Goal: Task Accomplishment & Management: Manage account settings

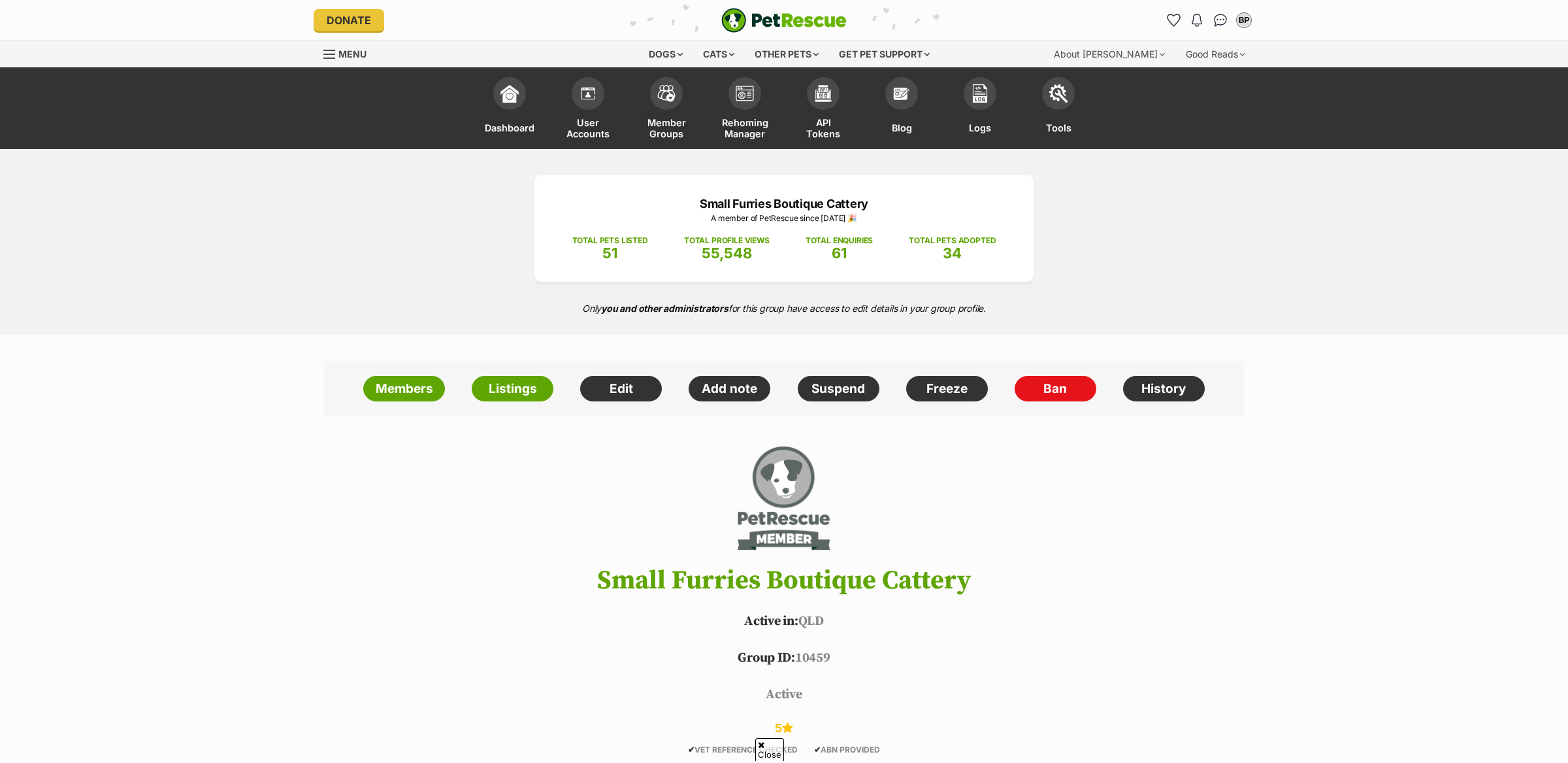
scroll to position [717, 0]
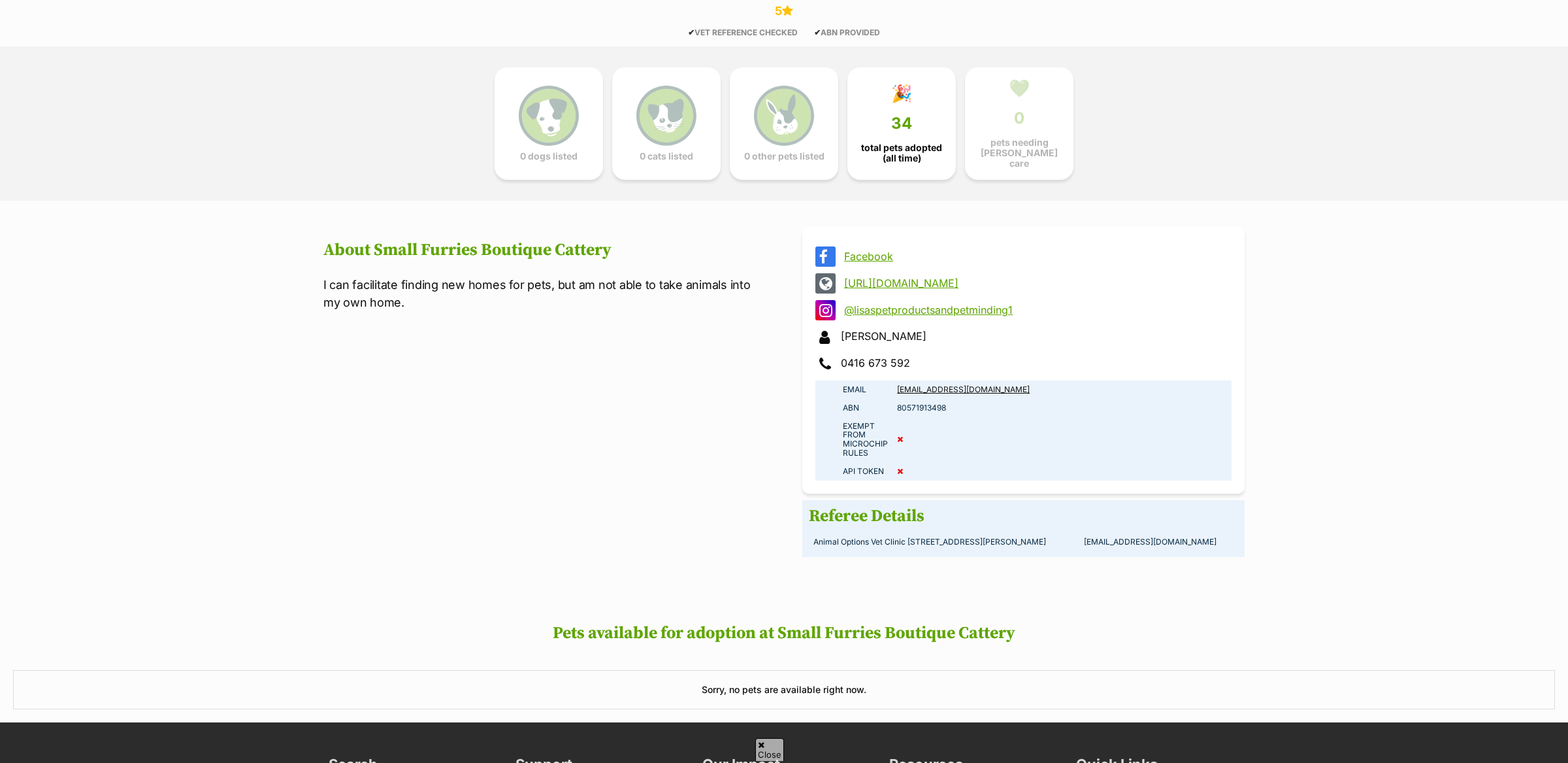
click at [919, 405] on td "80571913498" at bounding box center [1062, 407] width 339 height 18
copy td "80571913498"
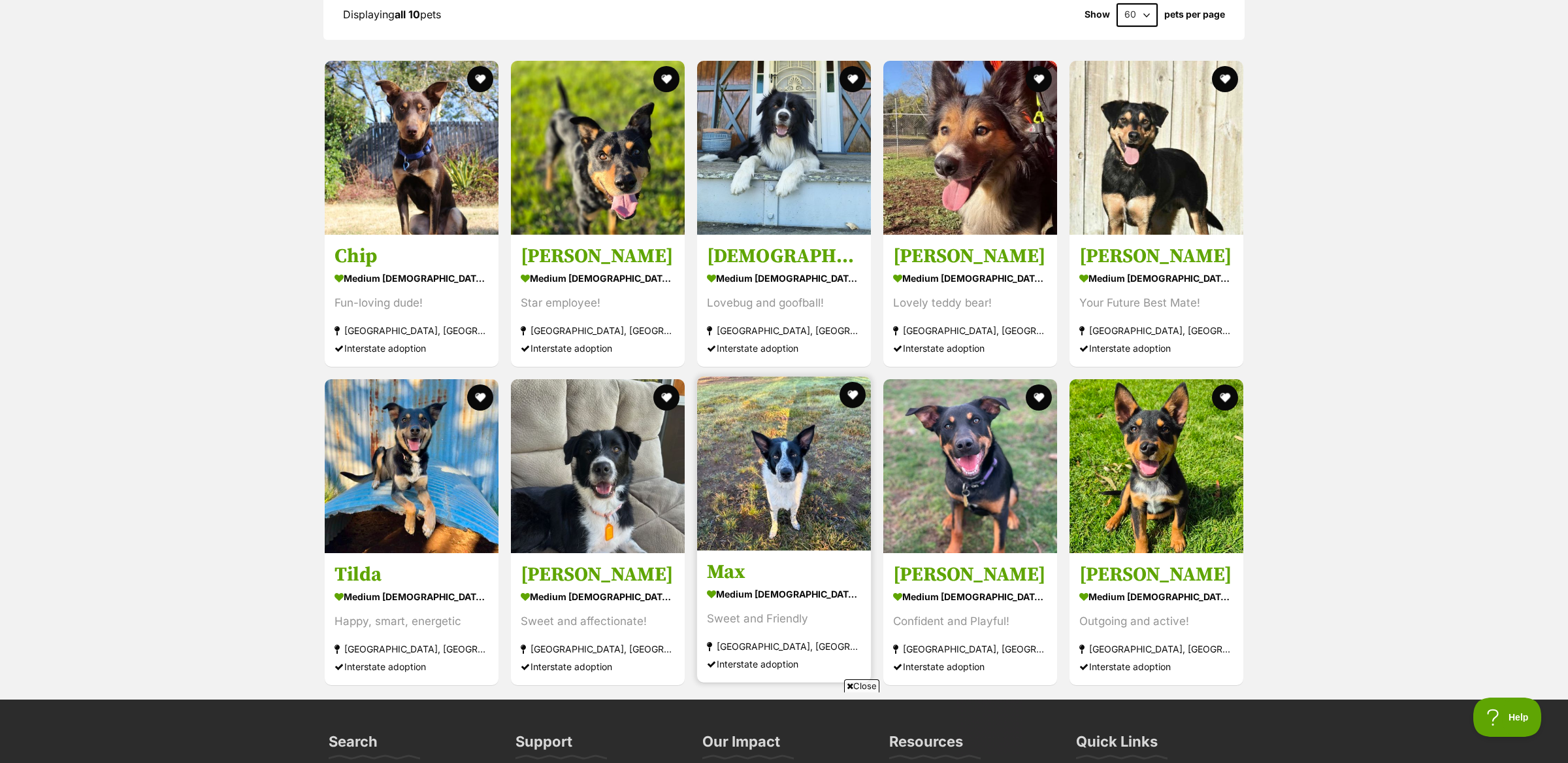
click at [823, 510] on img at bounding box center [783, 463] width 173 height 174
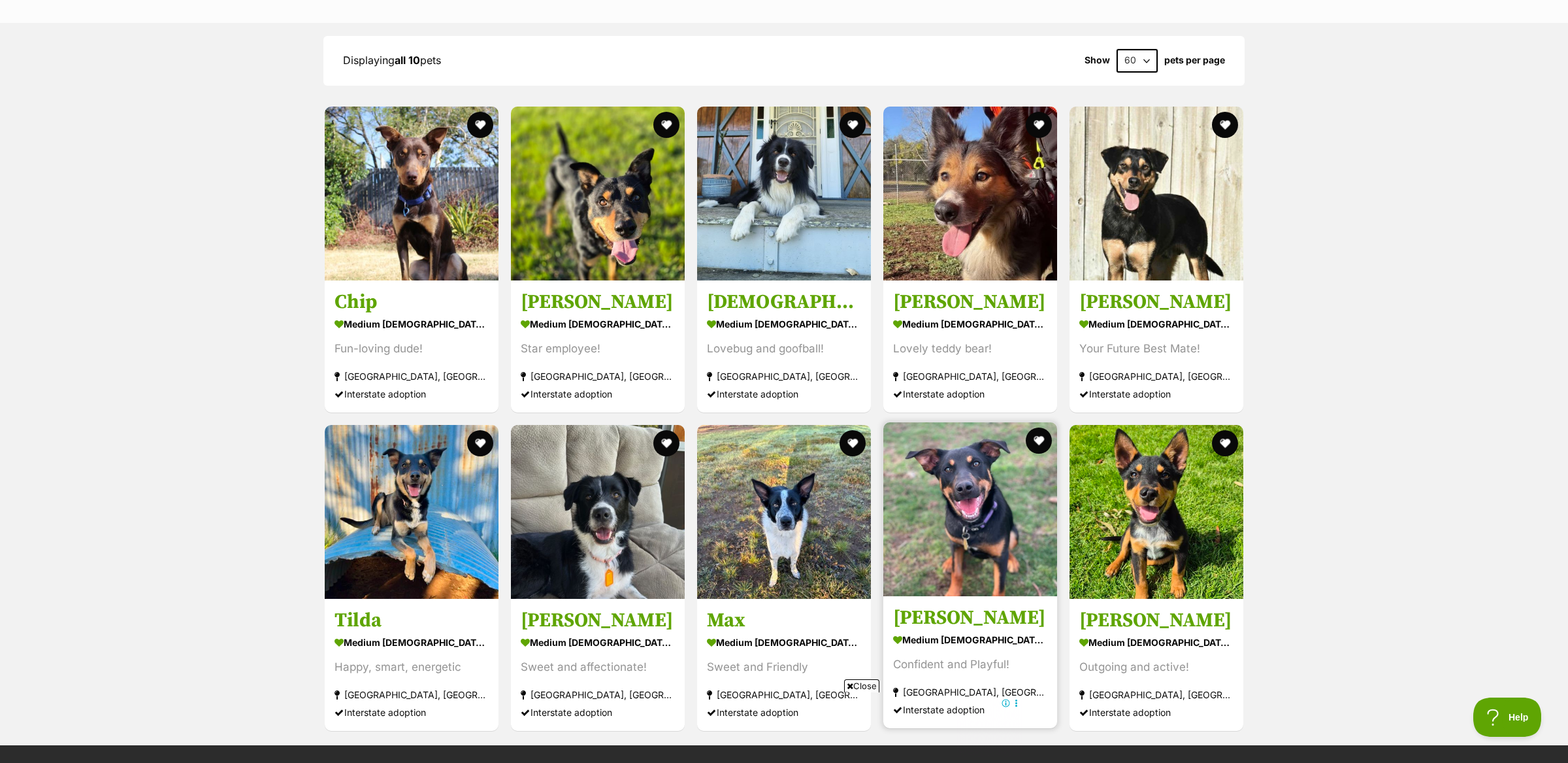
scroll to position [1775, 0]
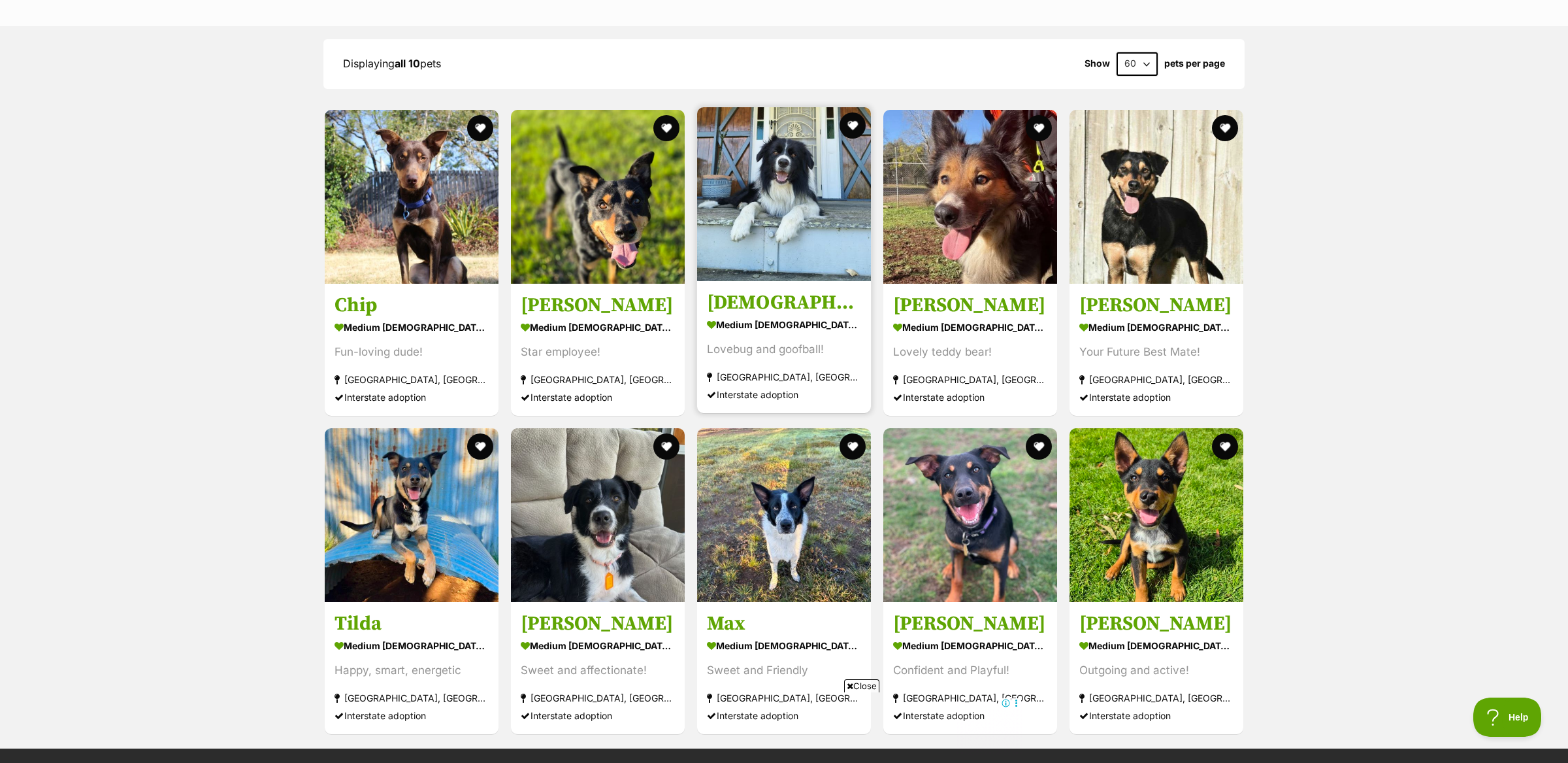
click at [797, 368] on div "Brisbane, QLD" at bounding box center [784, 376] width 154 height 17
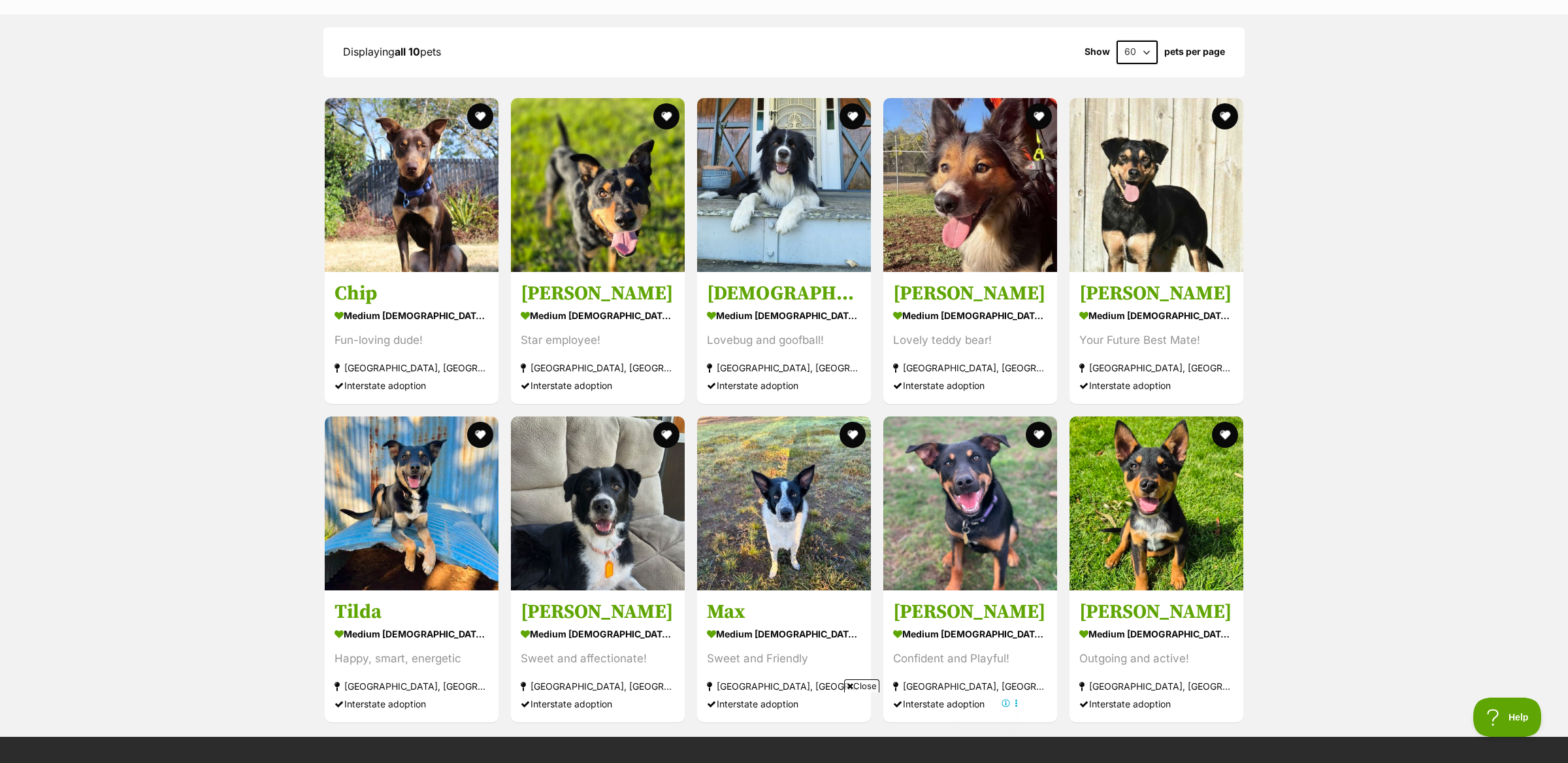
scroll to position [1787, 0]
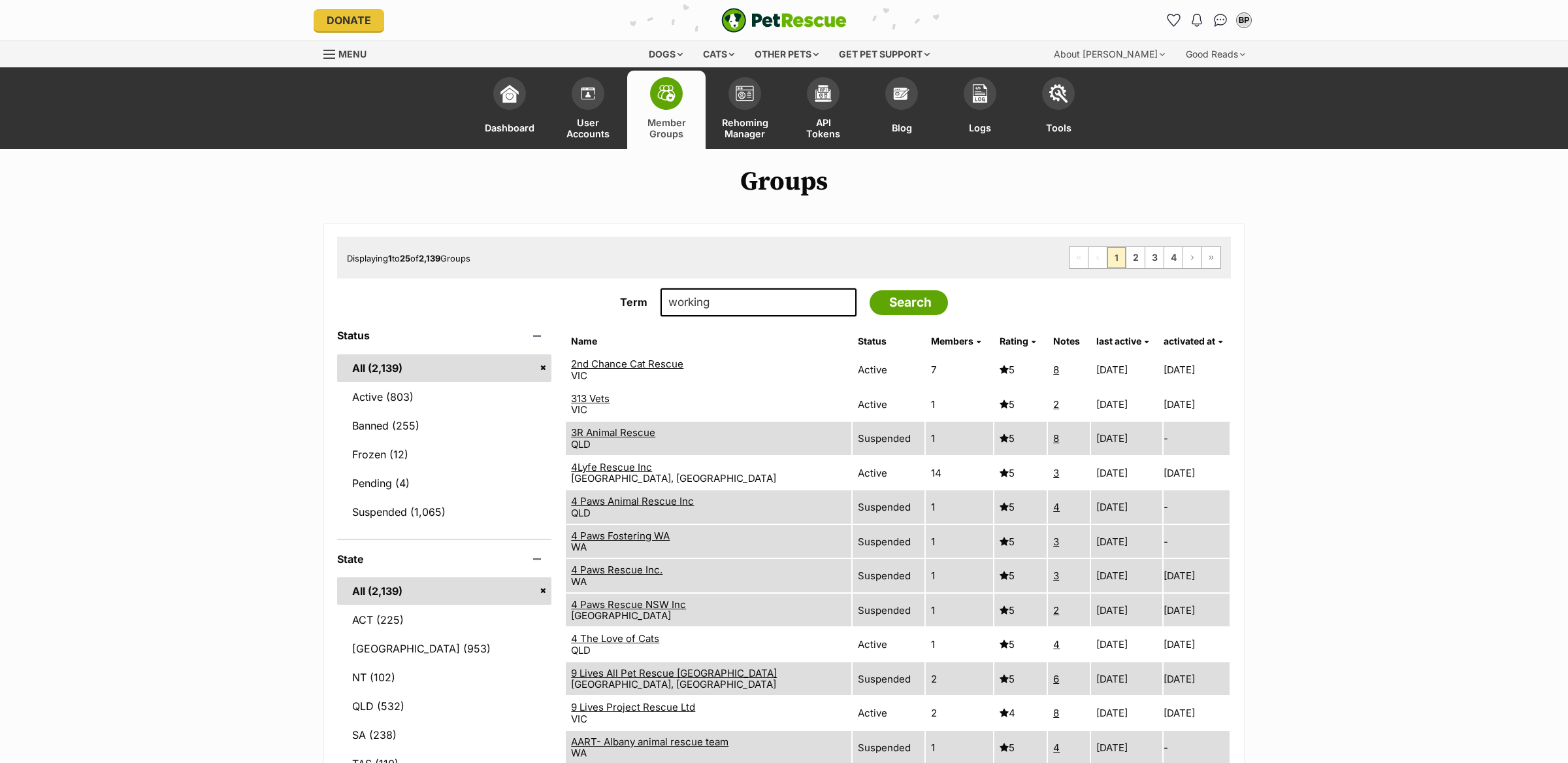
type input "working"
click at [870, 290] on input "Search" at bounding box center [908, 302] width 78 height 25
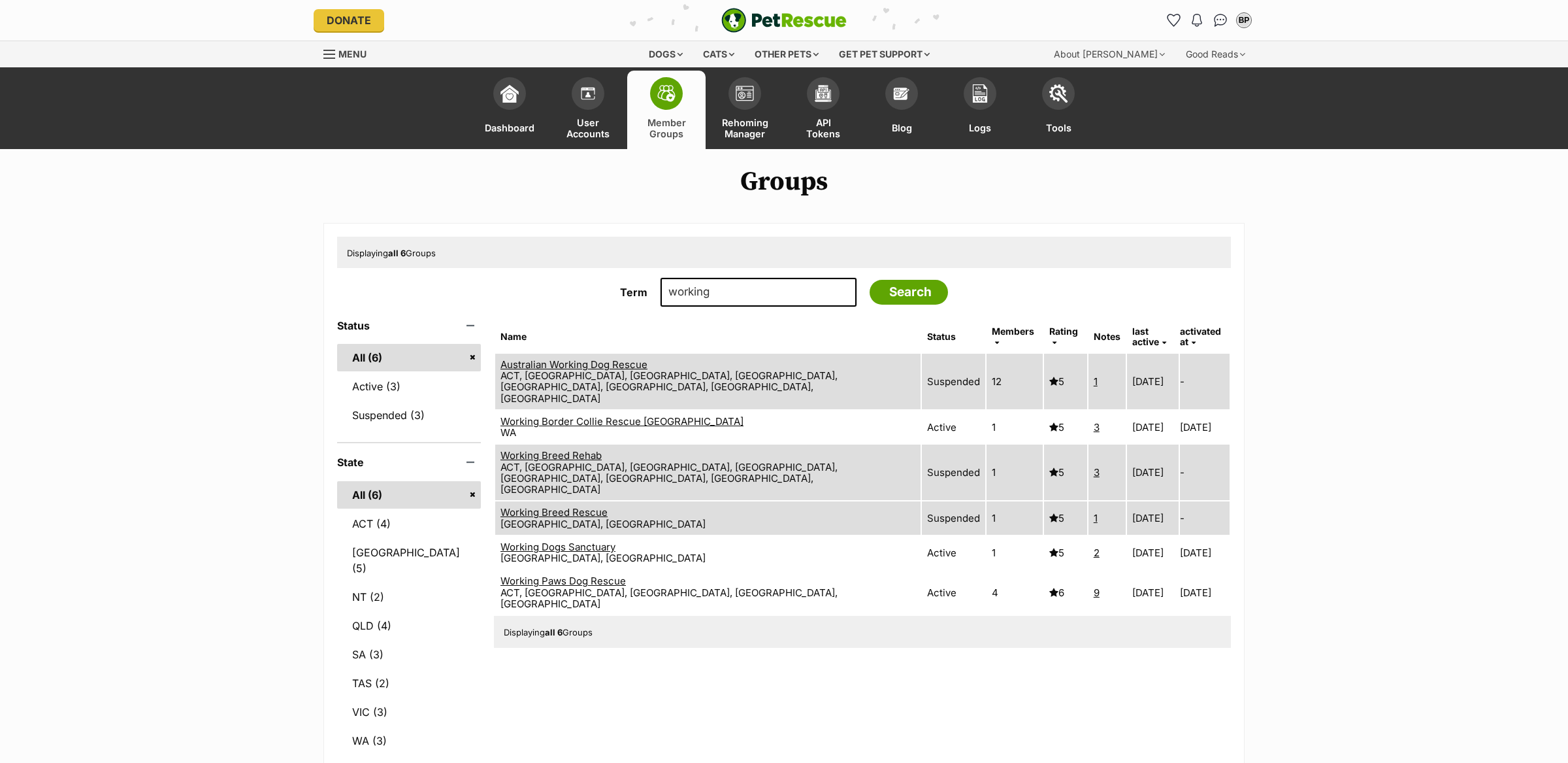
click at [660, 415] on link "Working Border Collie Rescue WA" at bounding box center [622, 422] width 243 height 13
click at [626, 574] on link "Working Paws Dog Rescue" at bounding box center [563, 581] width 125 height 13
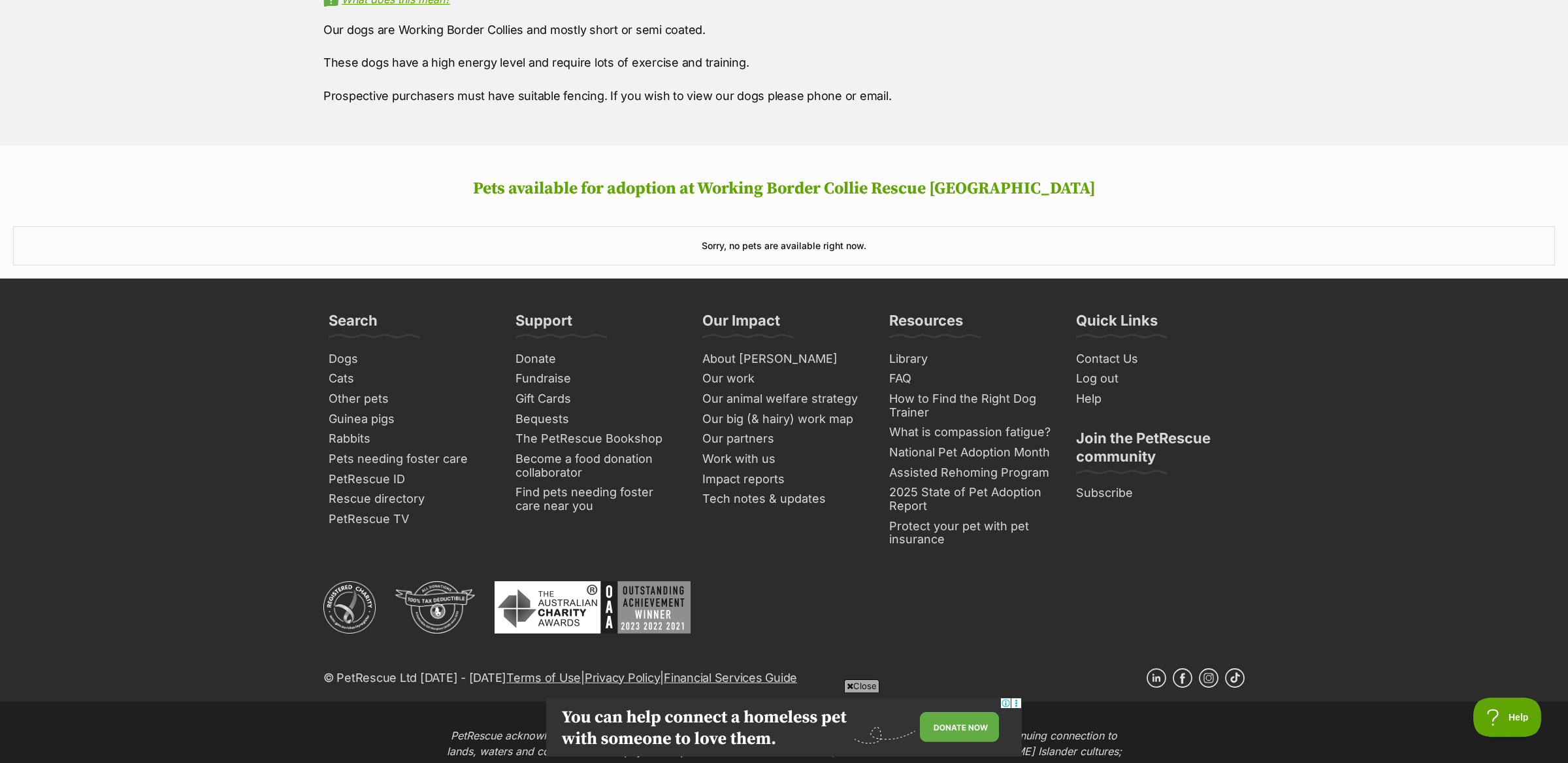
scroll to position [1544, 0]
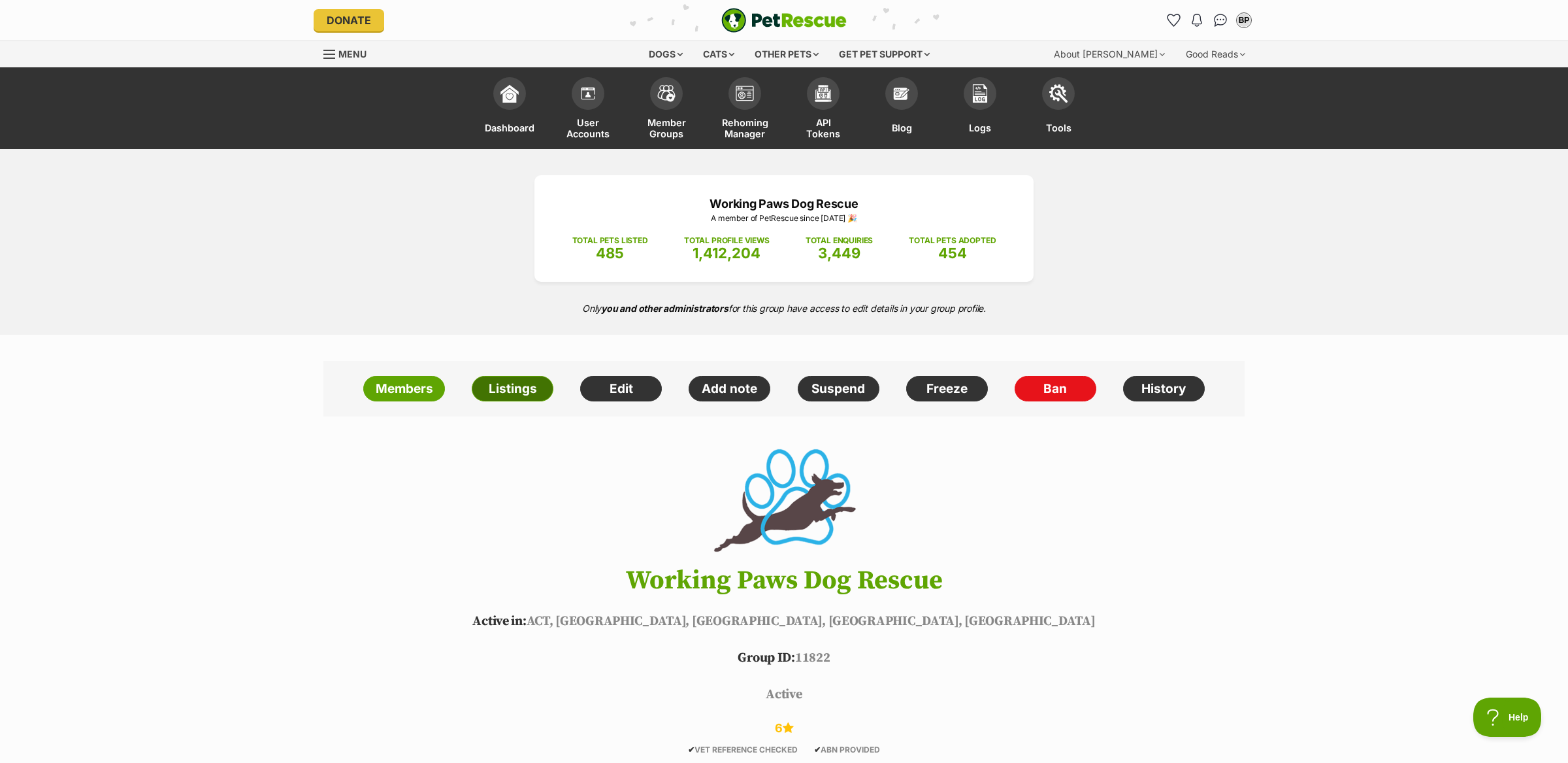
click at [512, 387] on link "Listings" at bounding box center [512, 388] width 82 height 26
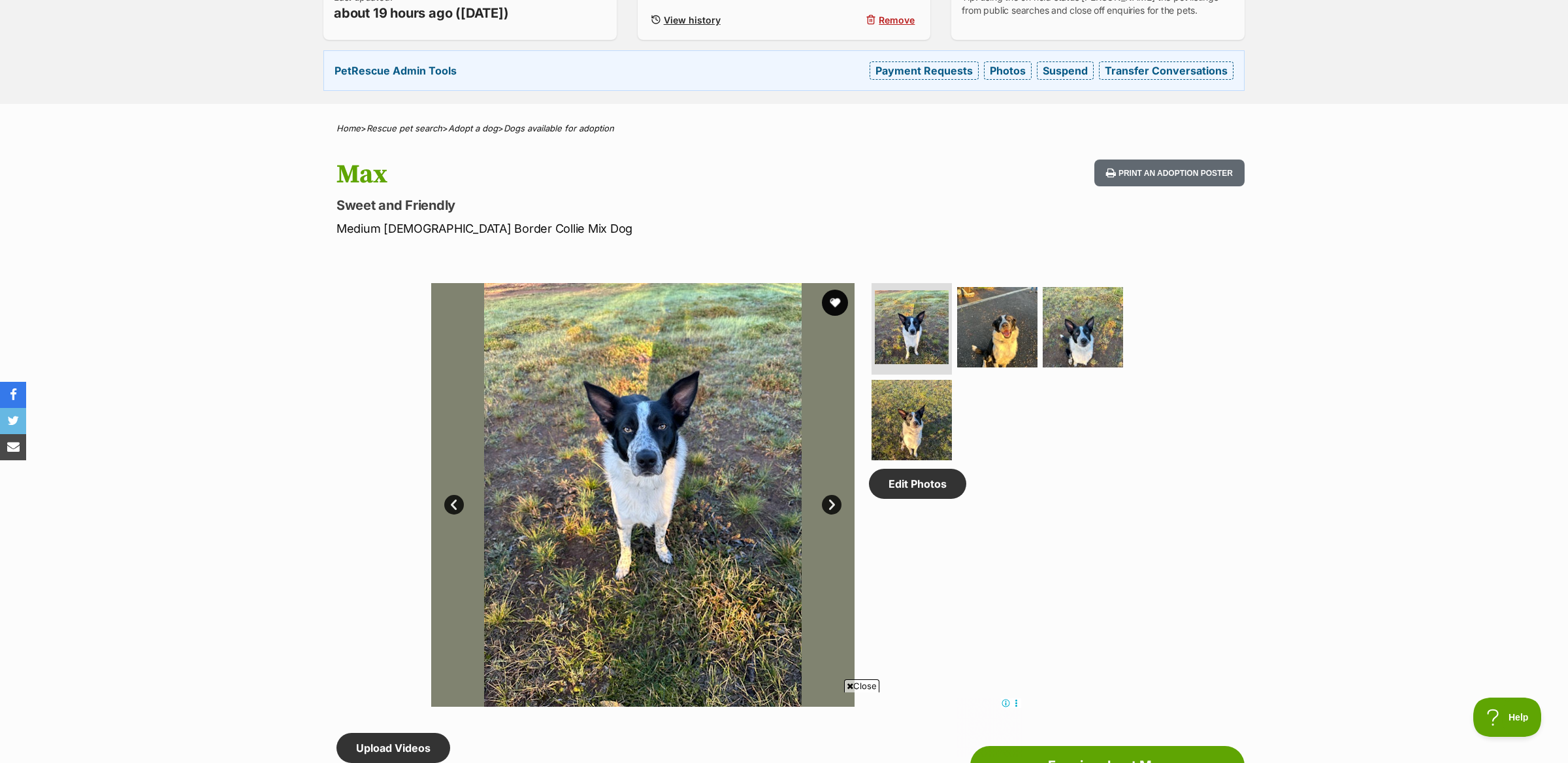
click at [832, 500] on link "Next" at bounding box center [832, 505] width 20 height 20
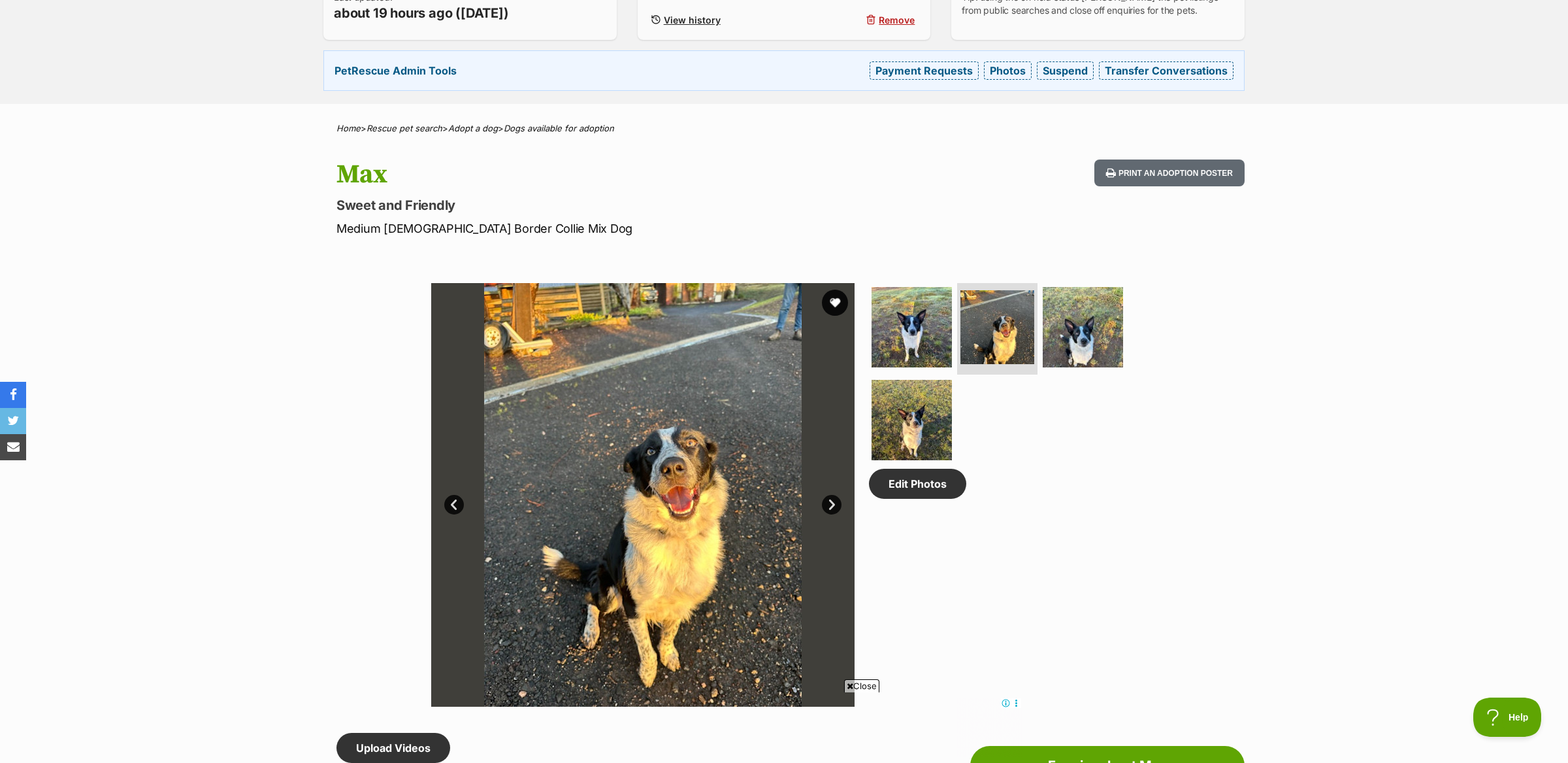
click at [832, 500] on link "Next" at bounding box center [832, 505] width 20 height 20
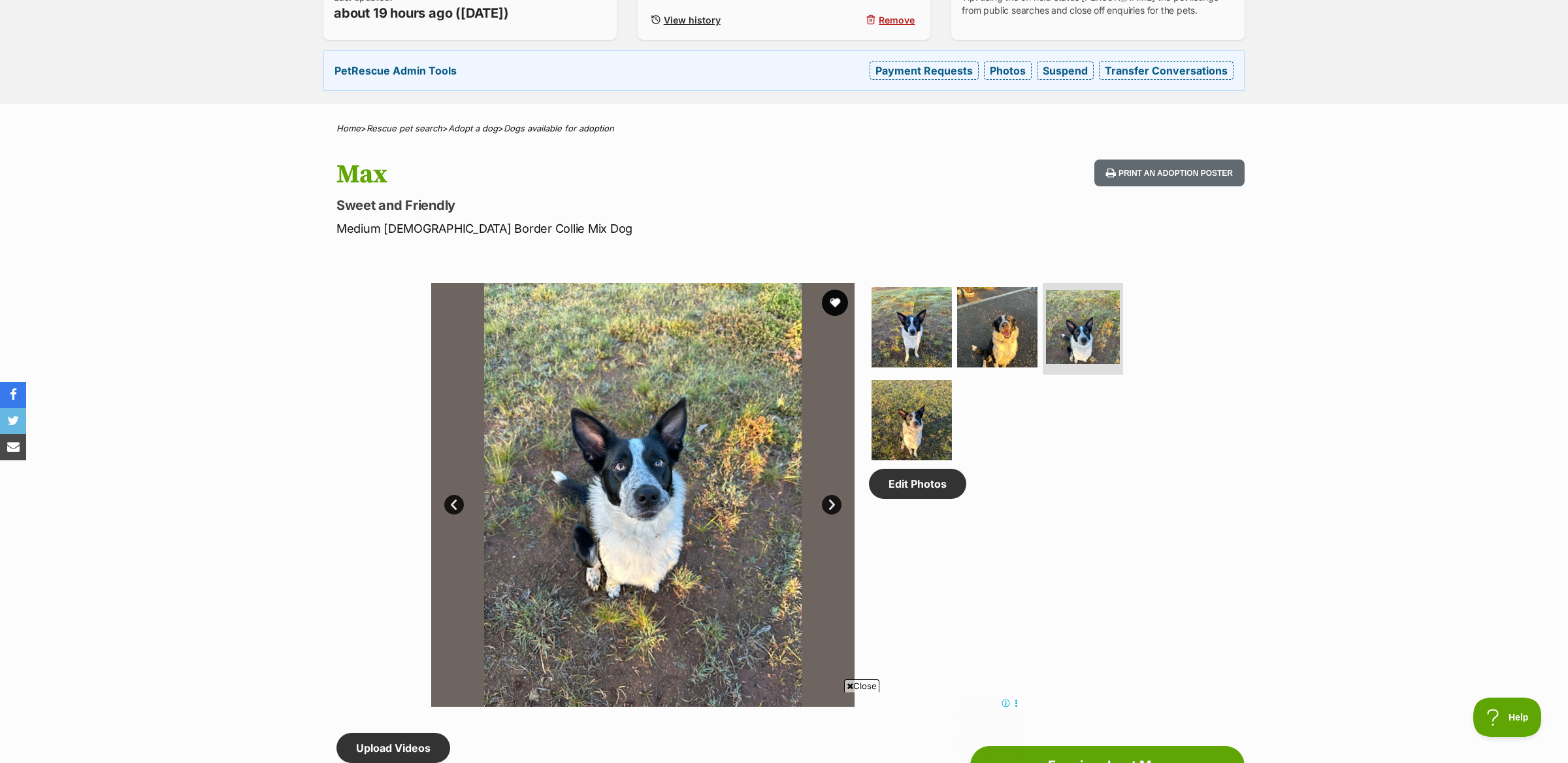
click at [832, 500] on link "Next" at bounding box center [832, 505] width 20 height 20
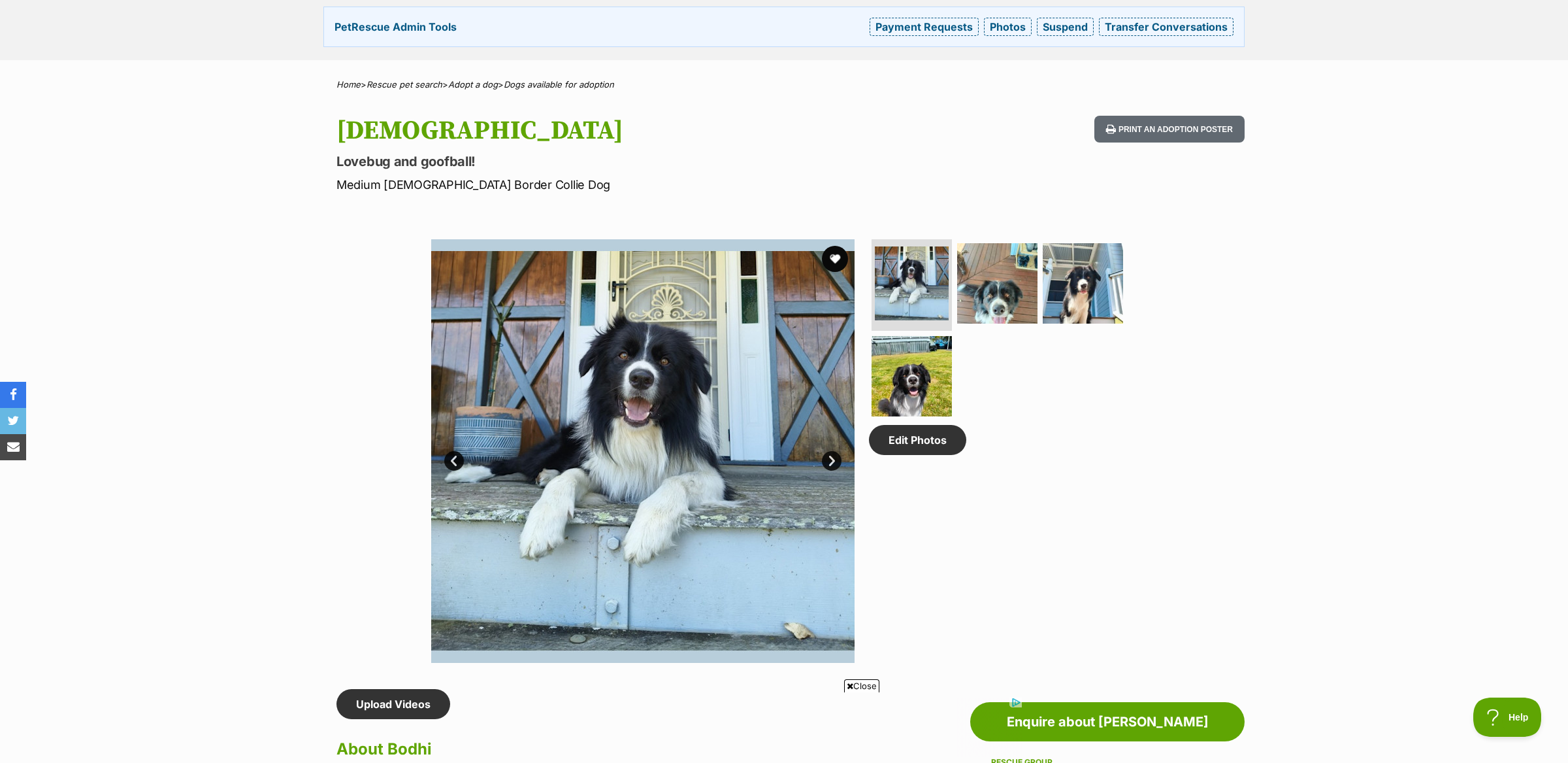
click at [834, 458] on link "Next" at bounding box center [832, 460] width 20 height 20
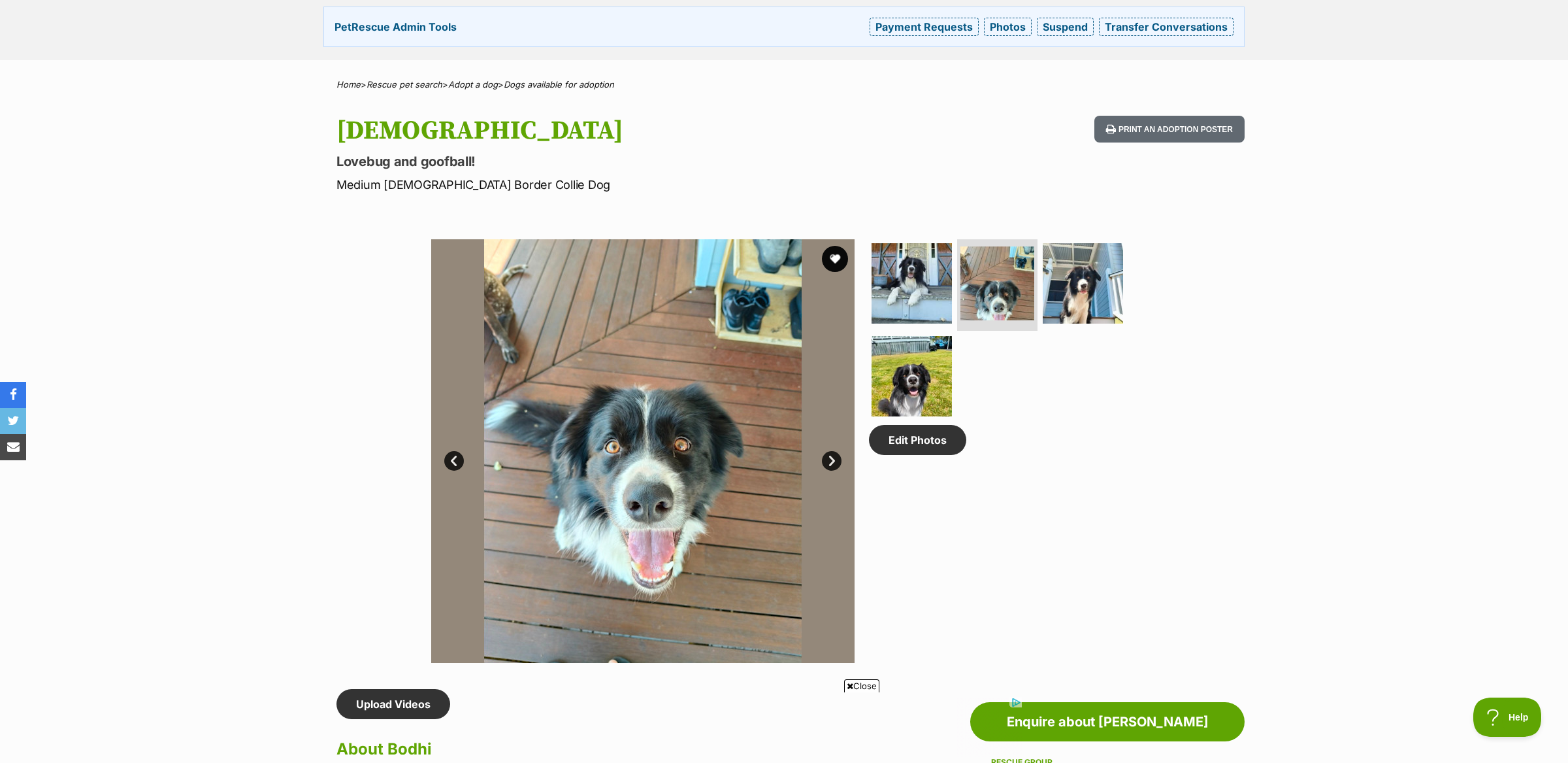
click at [834, 458] on link "Next" at bounding box center [832, 460] width 20 height 20
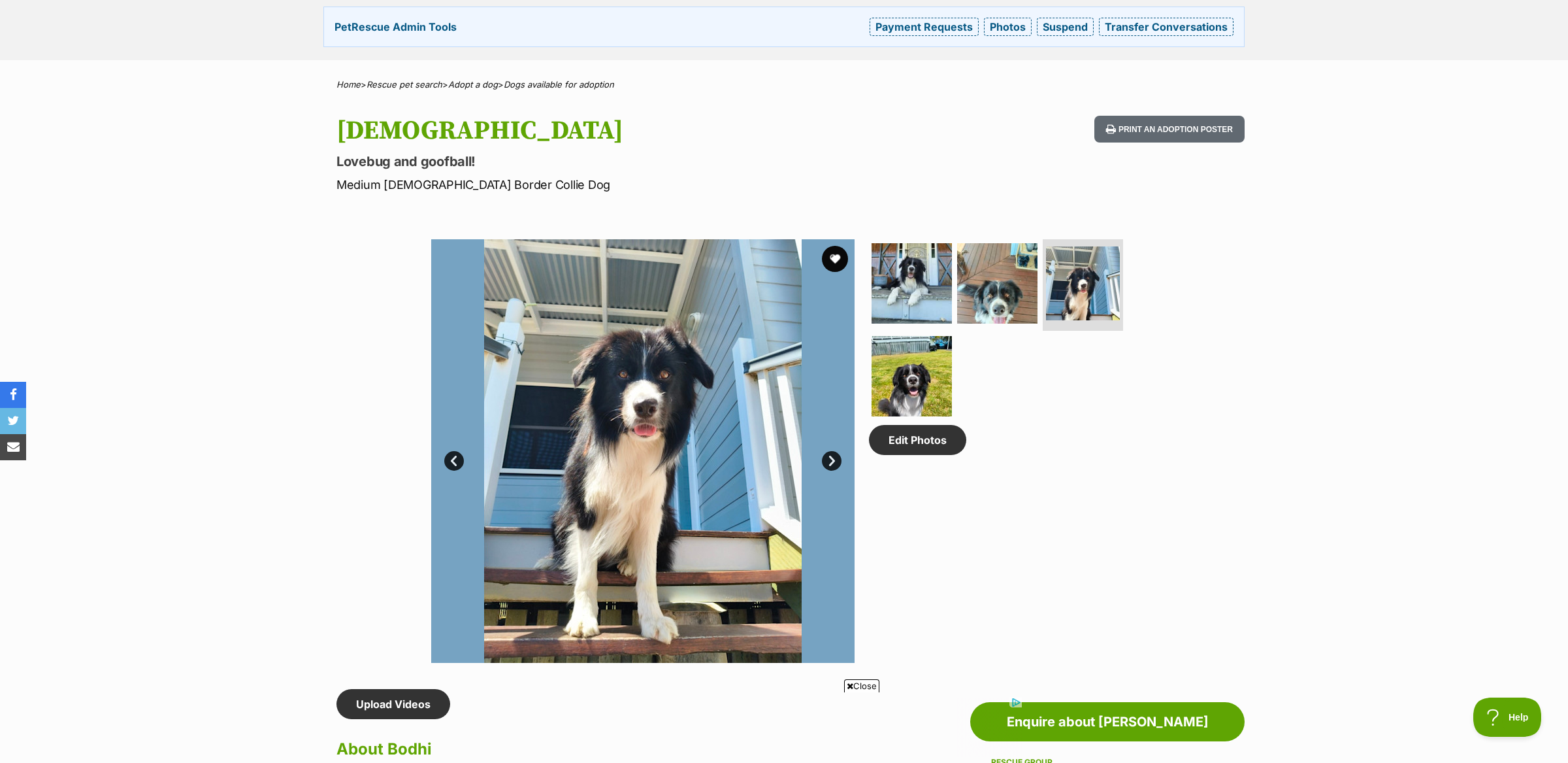
click at [834, 458] on link "Next" at bounding box center [832, 460] width 20 height 20
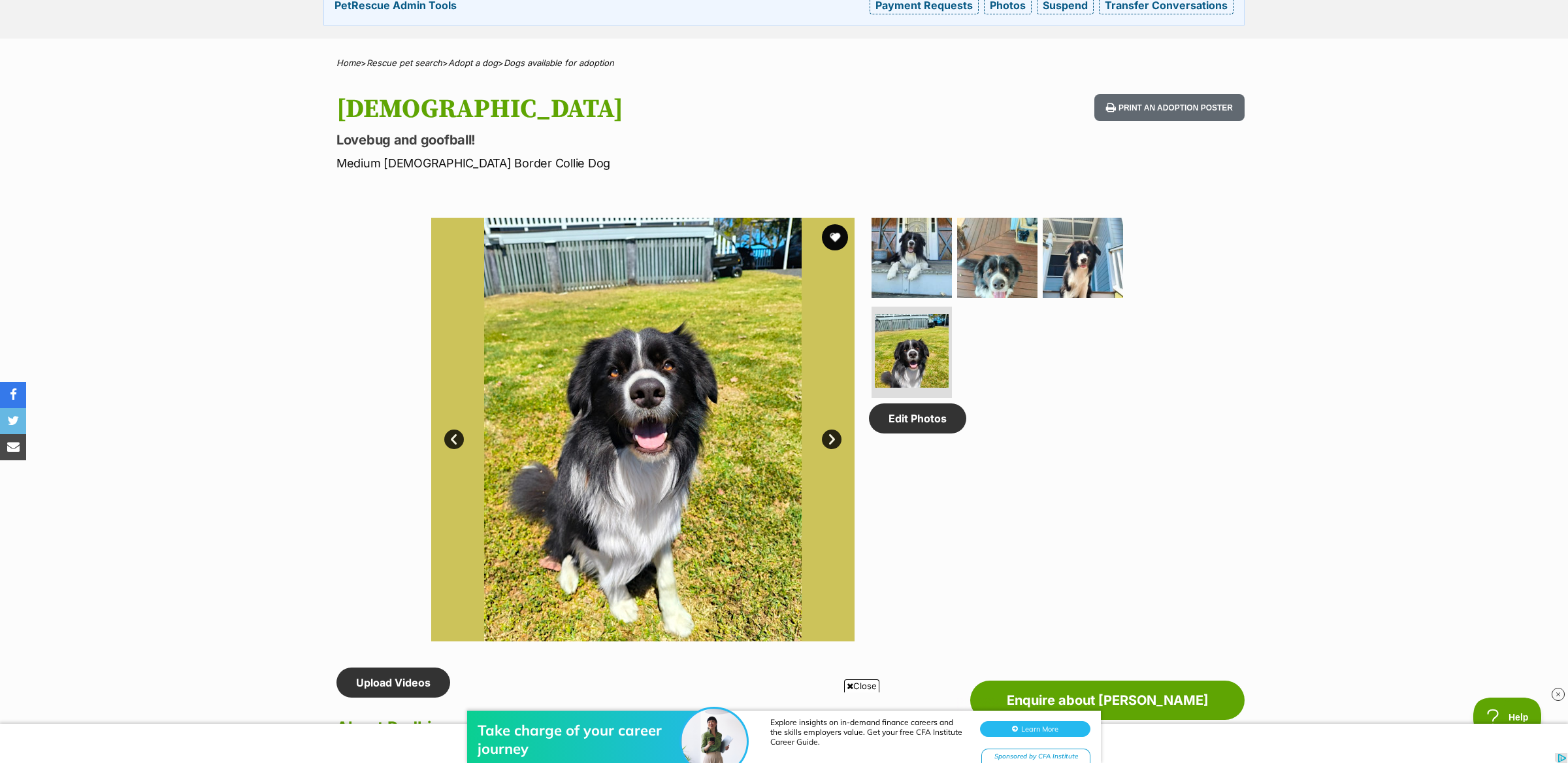
scroll to position [498, 0]
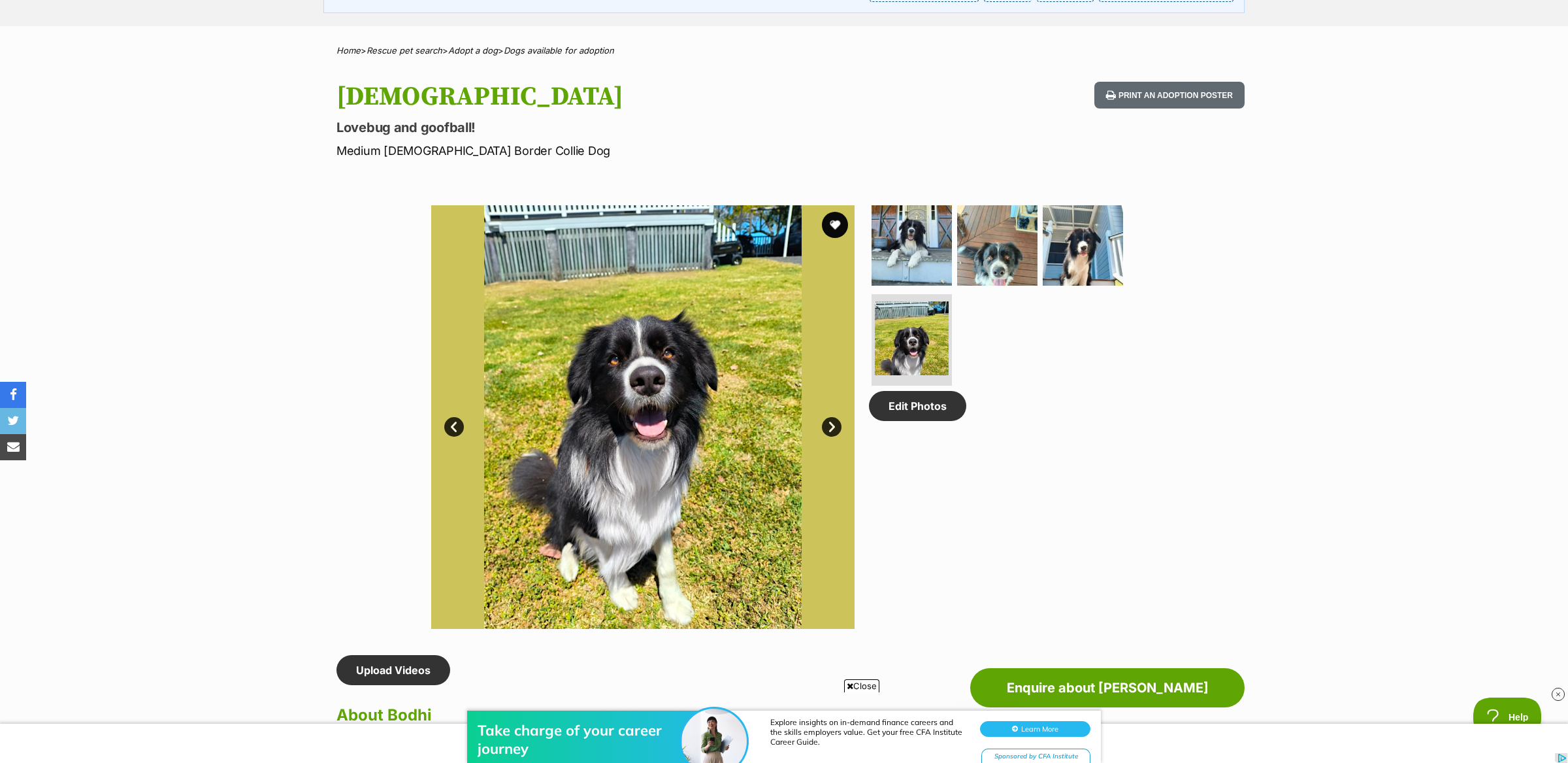
click at [828, 426] on link "Next" at bounding box center [832, 426] width 20 height 20
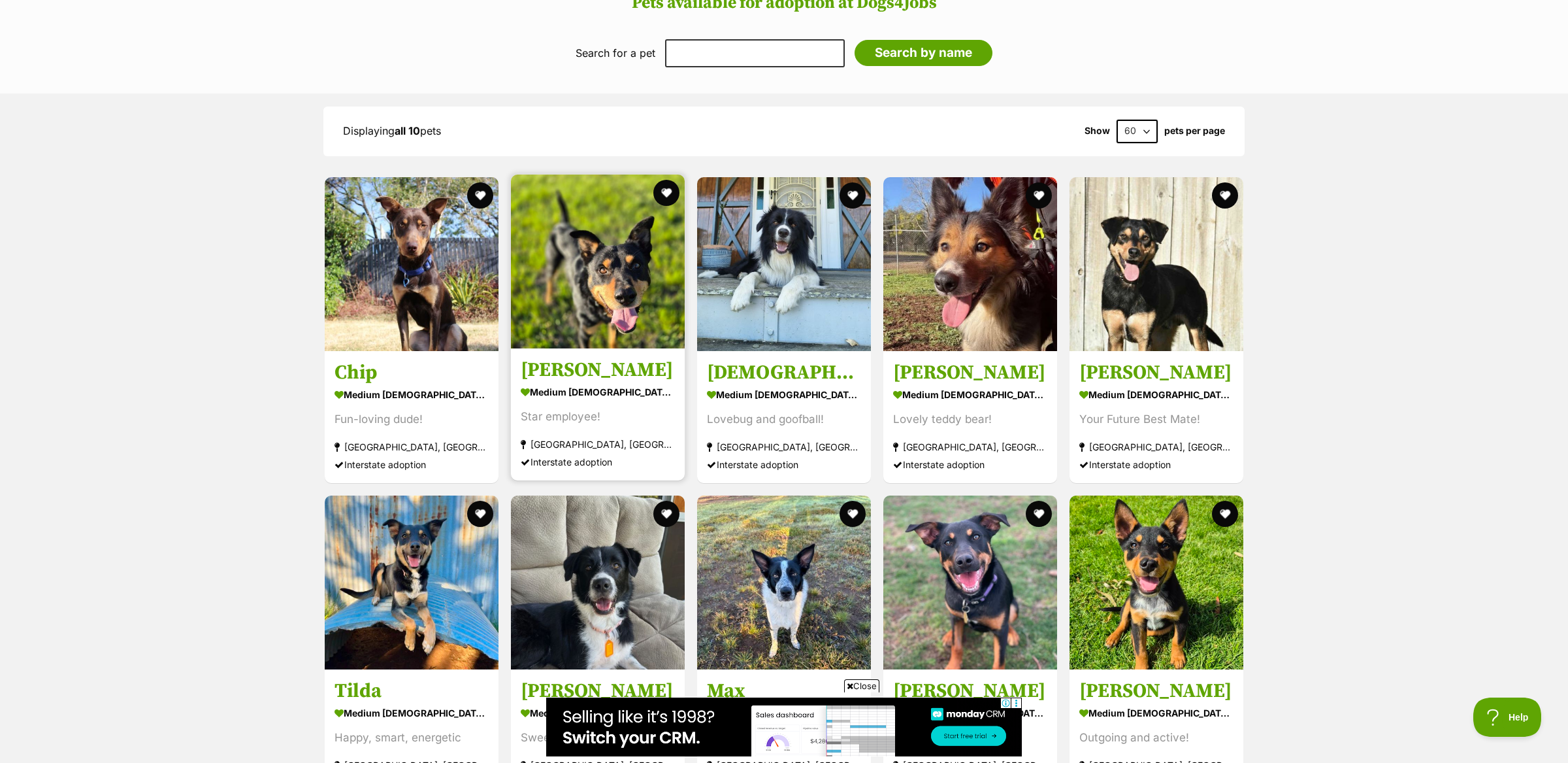
scroll to position [1705, 0]
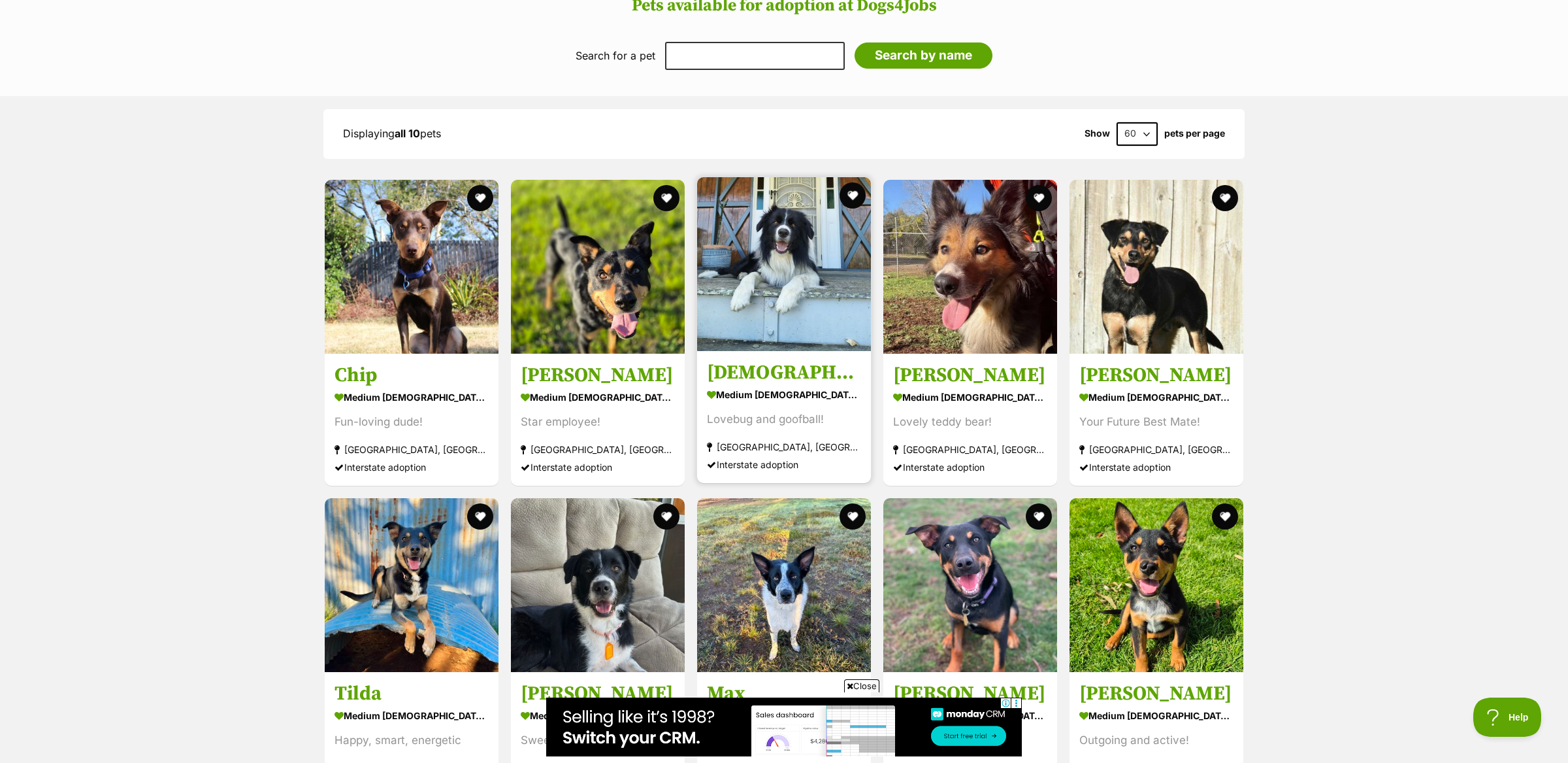
click at [834, 385] on section "medium male Dog Lovebug and goofball! Brisbane, QLD Interstate adoption" at bounding box center [784, 429] width 154 height 88
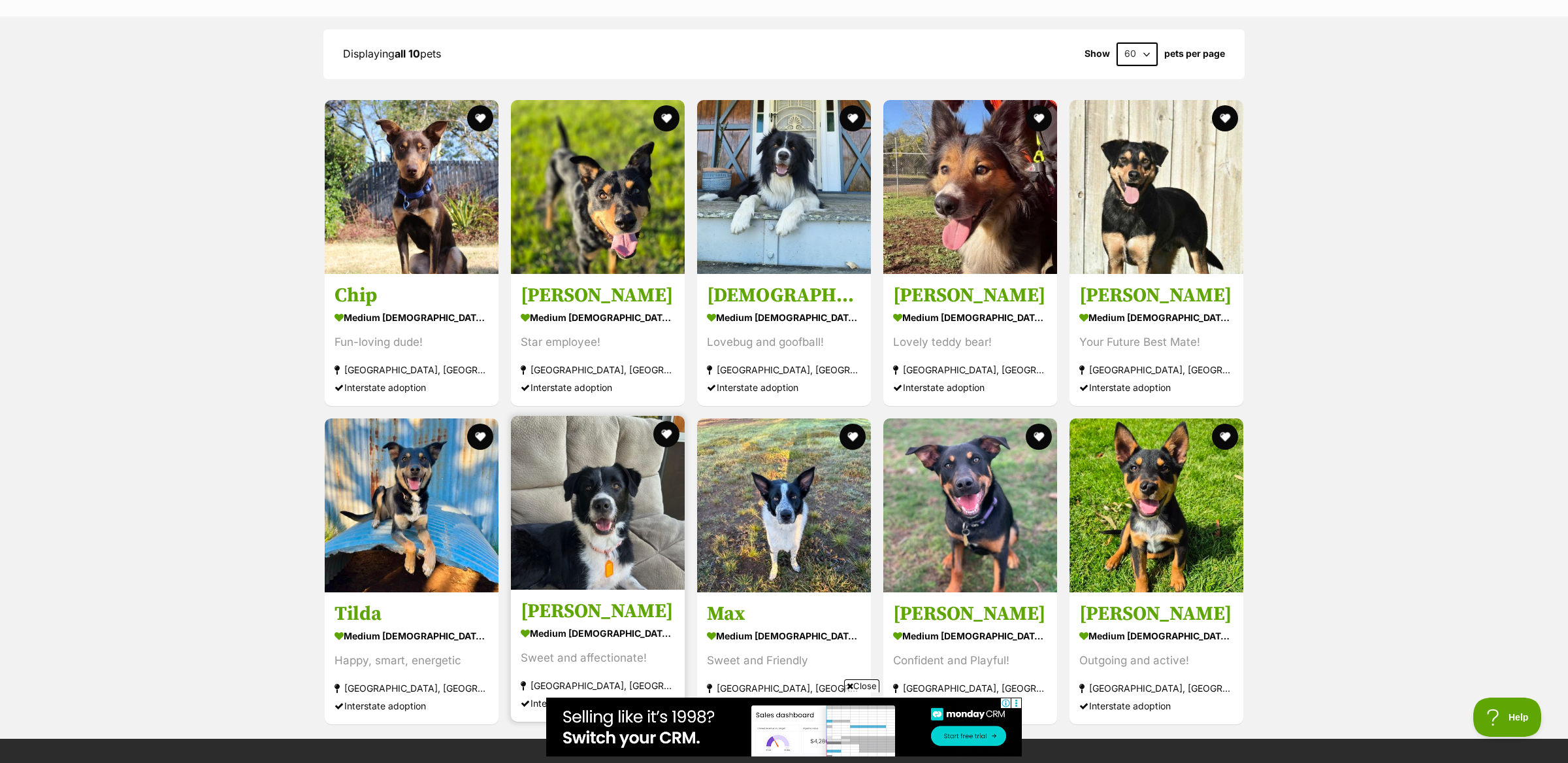
scroll to position [1787, 0]
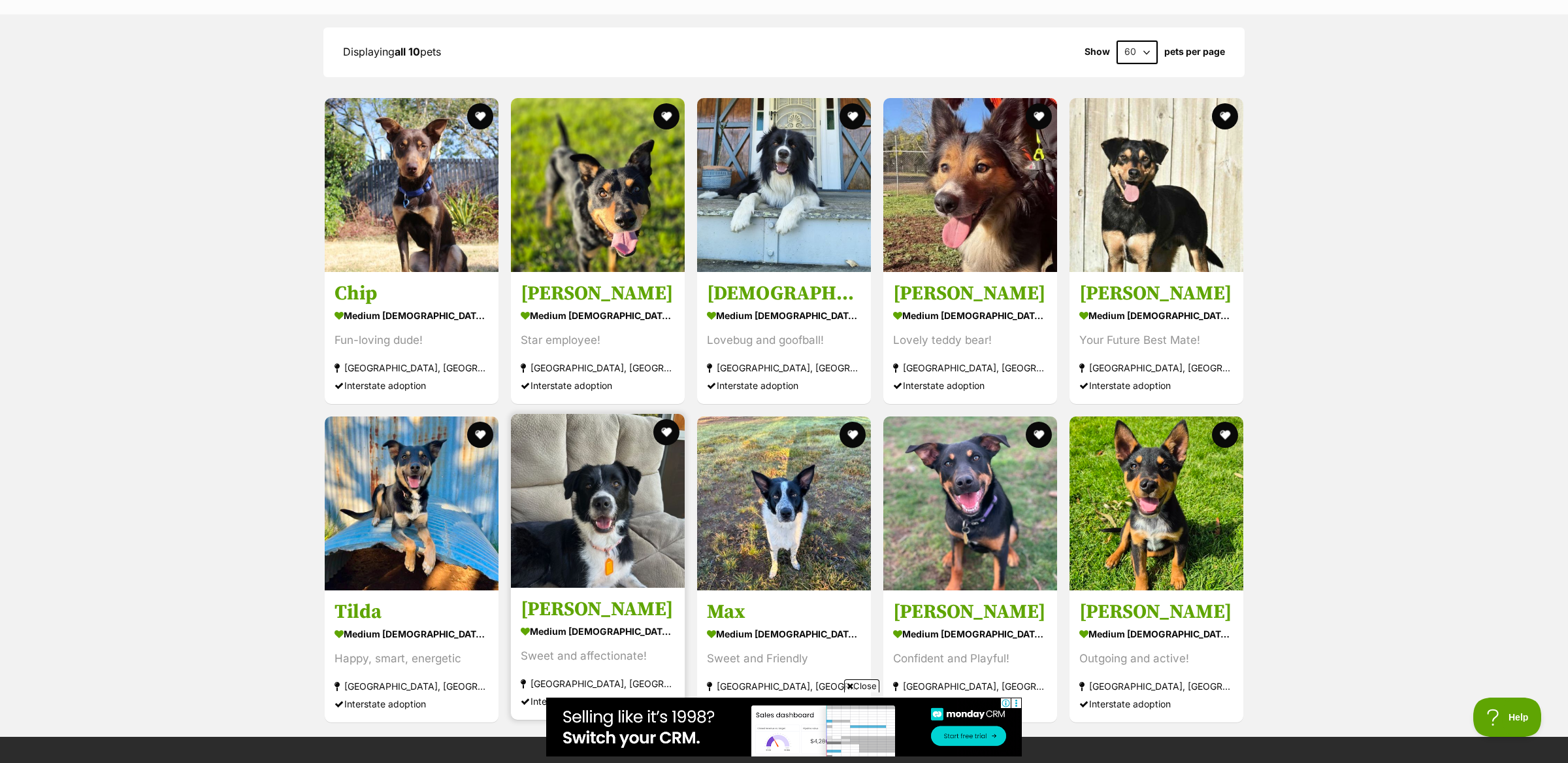
click at [618, 566] on div at bounding box center [597, 502] width 173 height 176
click at [621, 622] on div "medium female Dog" at bounding box center [598, 631] width 154 height 19
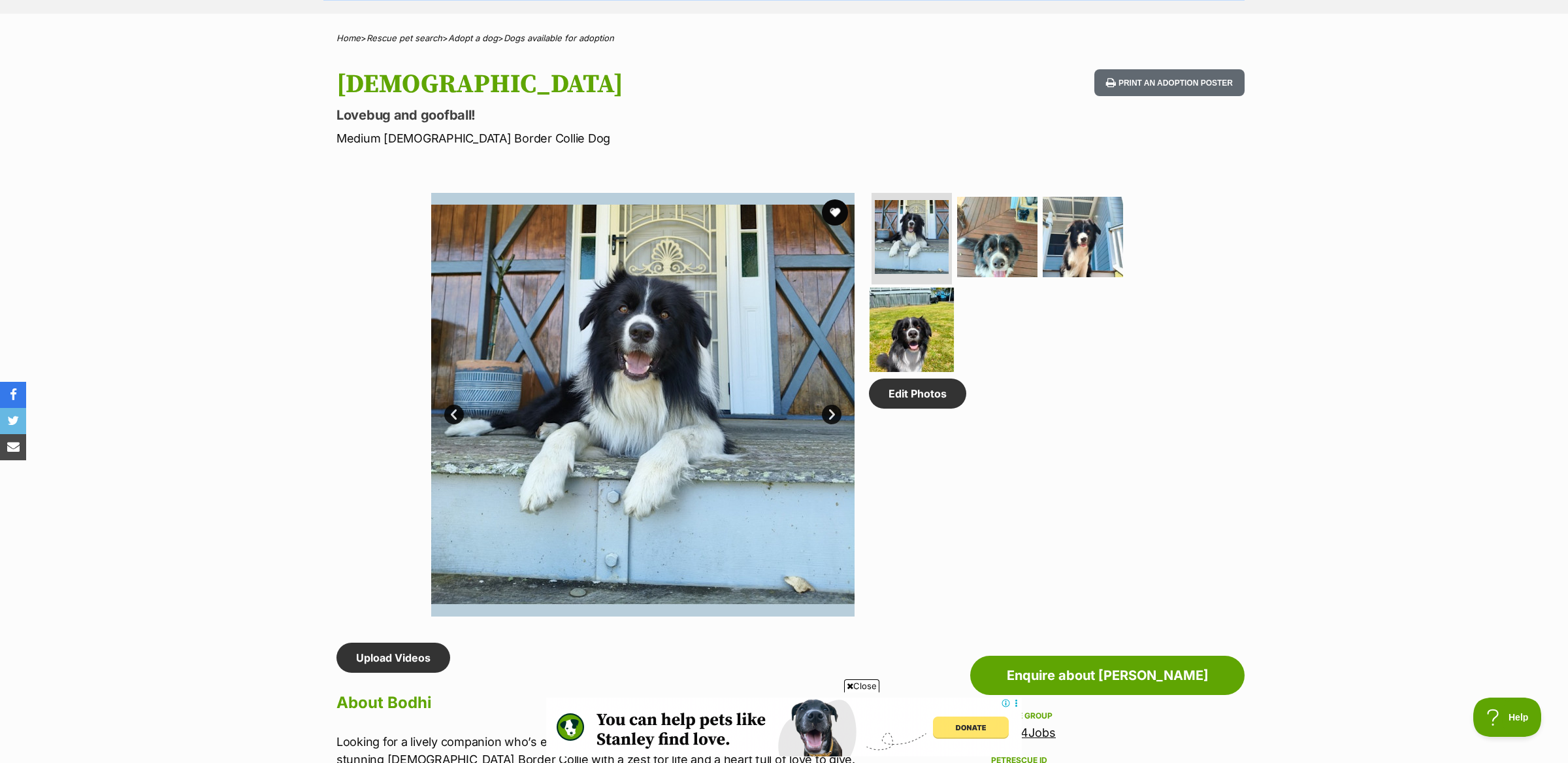
click at [920, 338] on img at bounding box center [911, 330] width 84 height 84
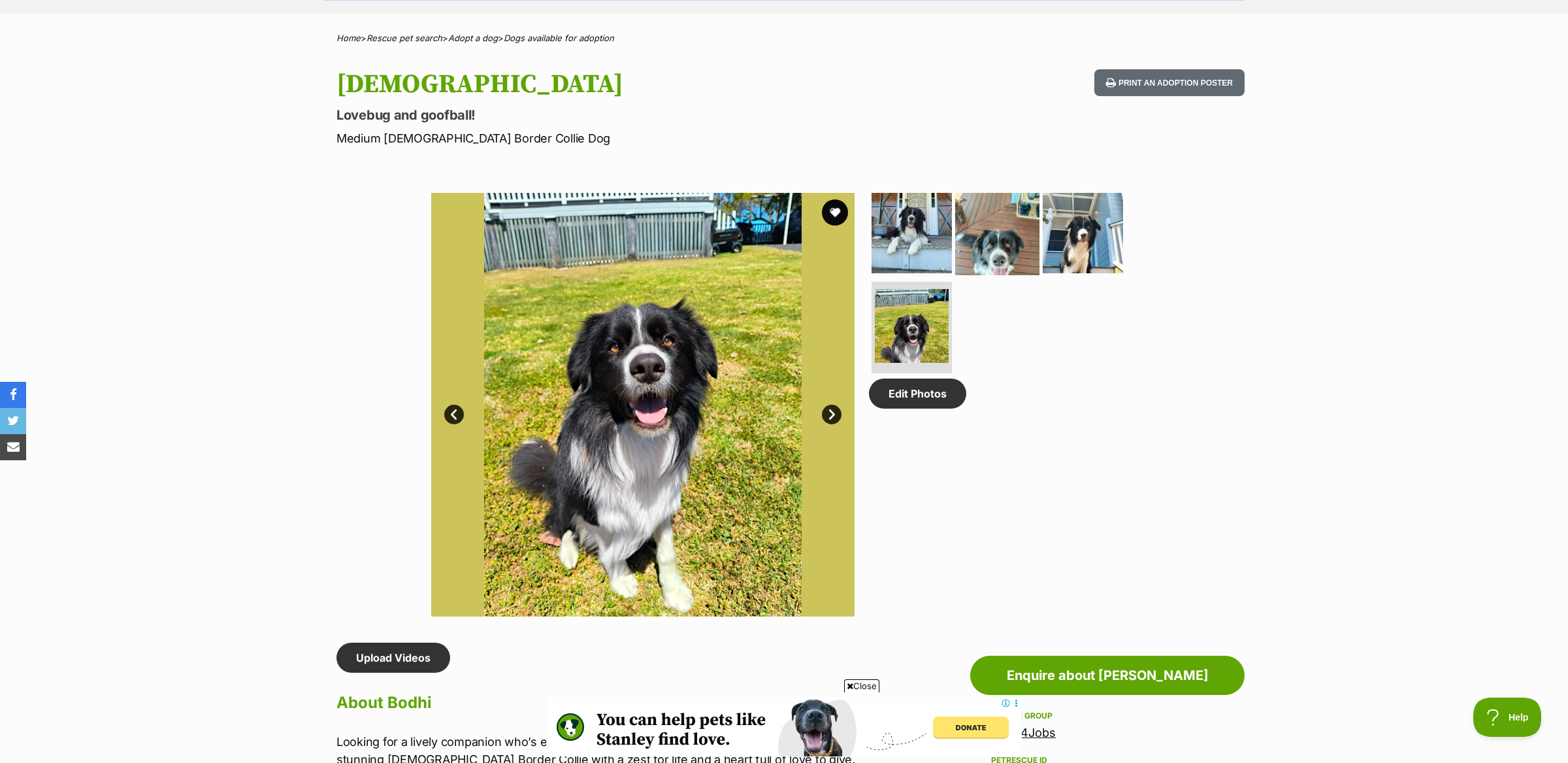
click at [1003, 254] on img at bounding box center [997, 233] width 84 height 84
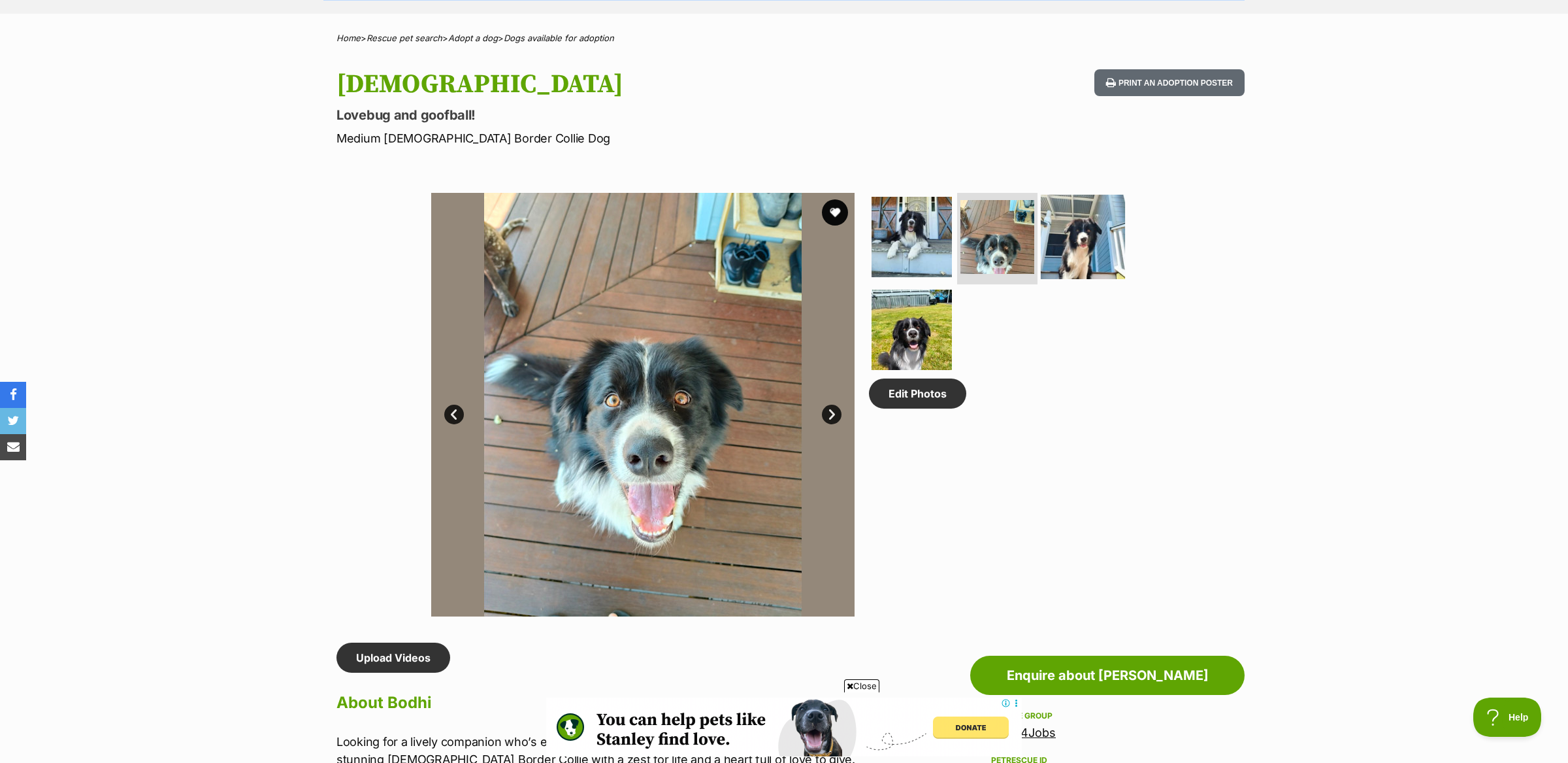
click at [1075, 251] on img at bounding box center [1083, 237] width 84 height 84
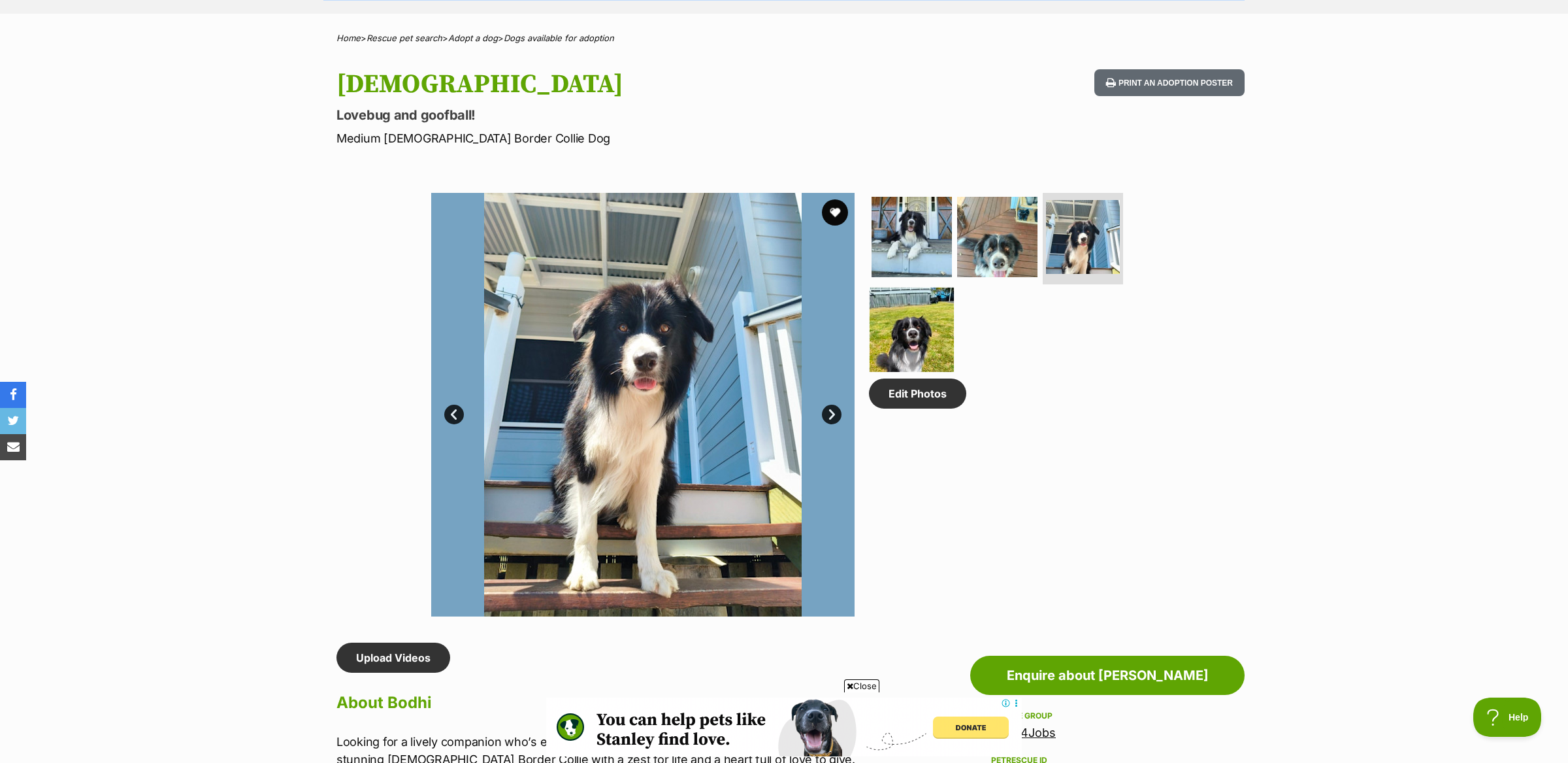
click at [928, 327] on img at bounding box center [911, 330] width 84 height 84
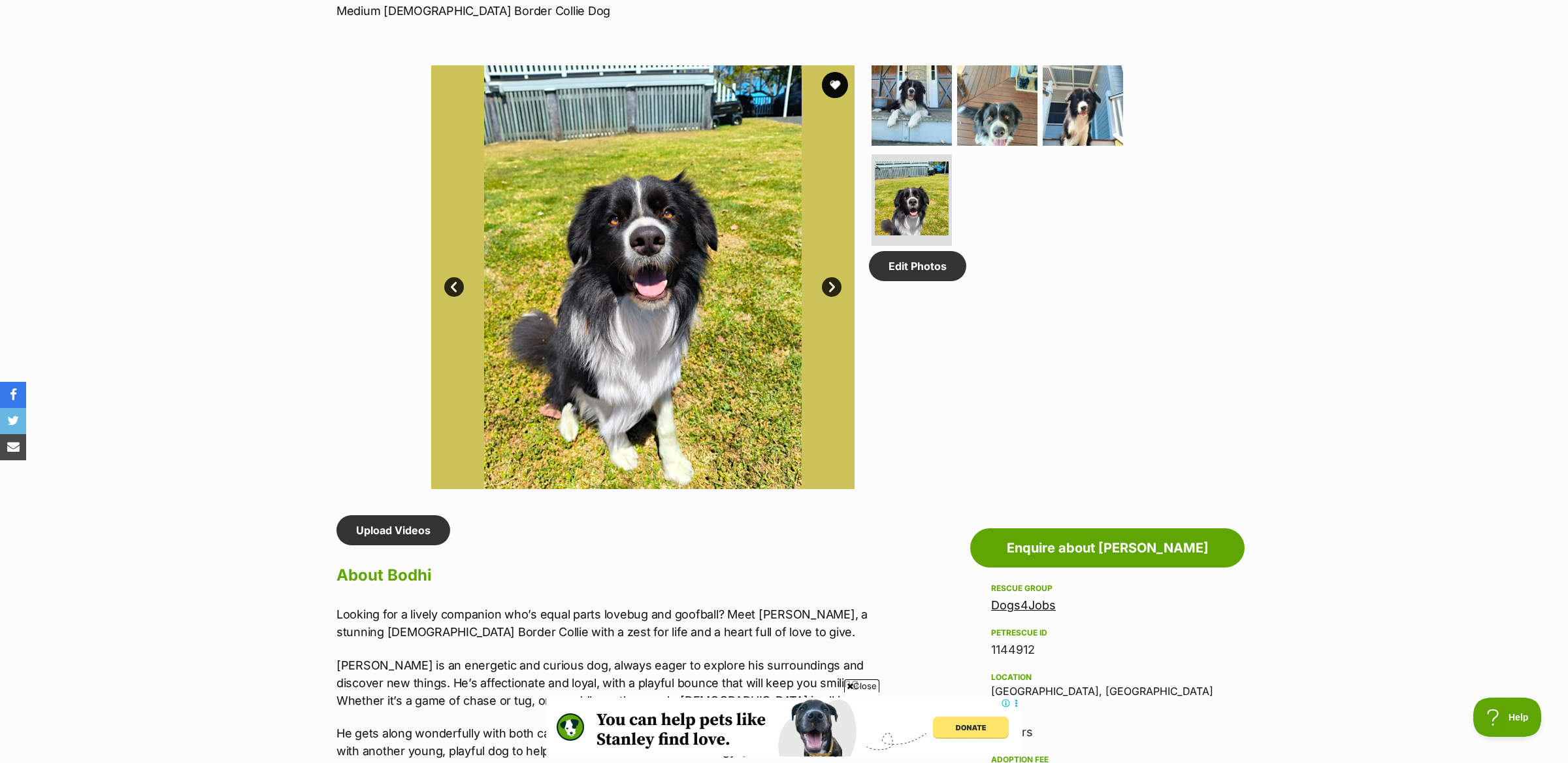
scroll to position [621, 0]
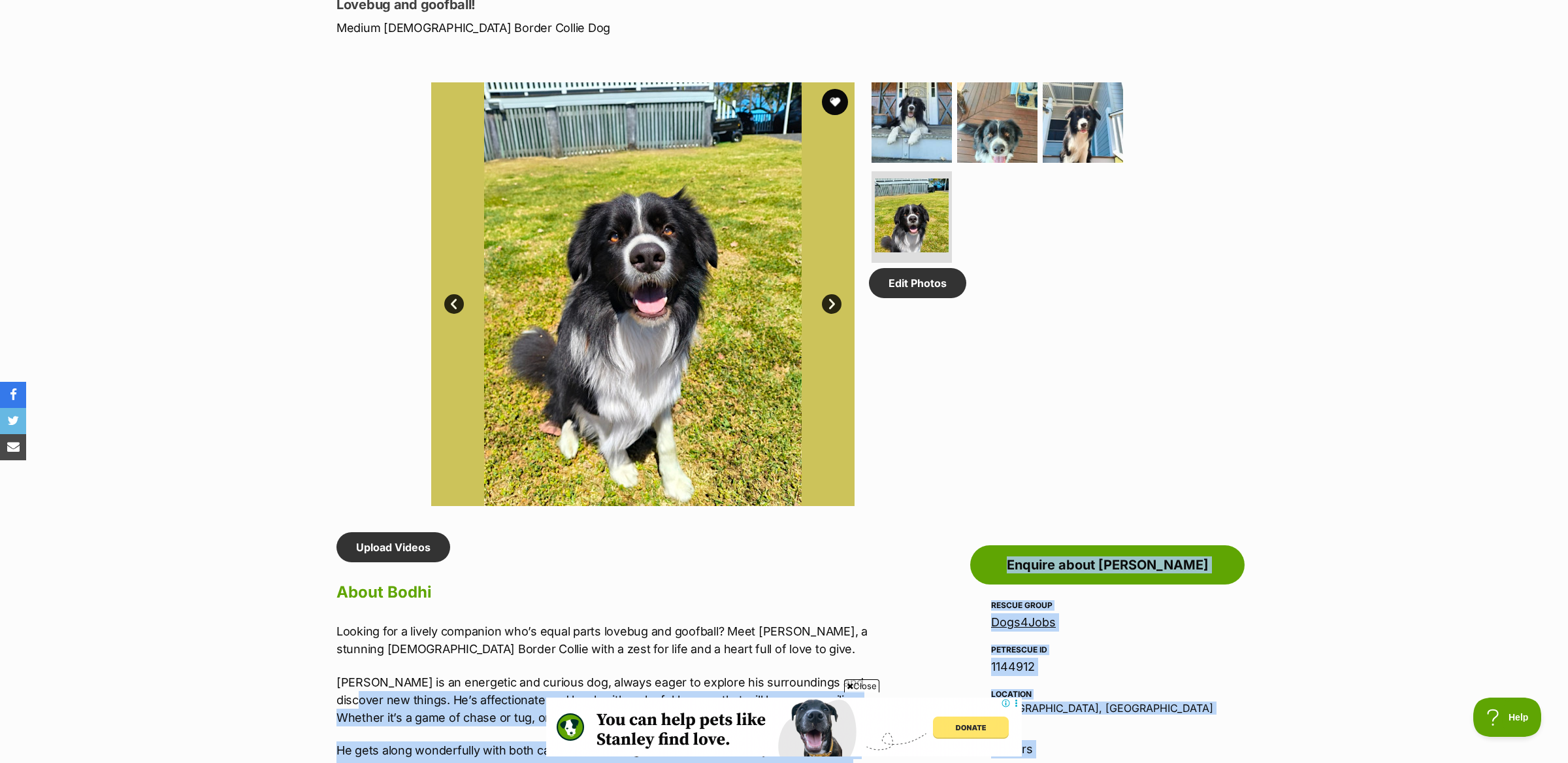
scroll to position [612, 0]
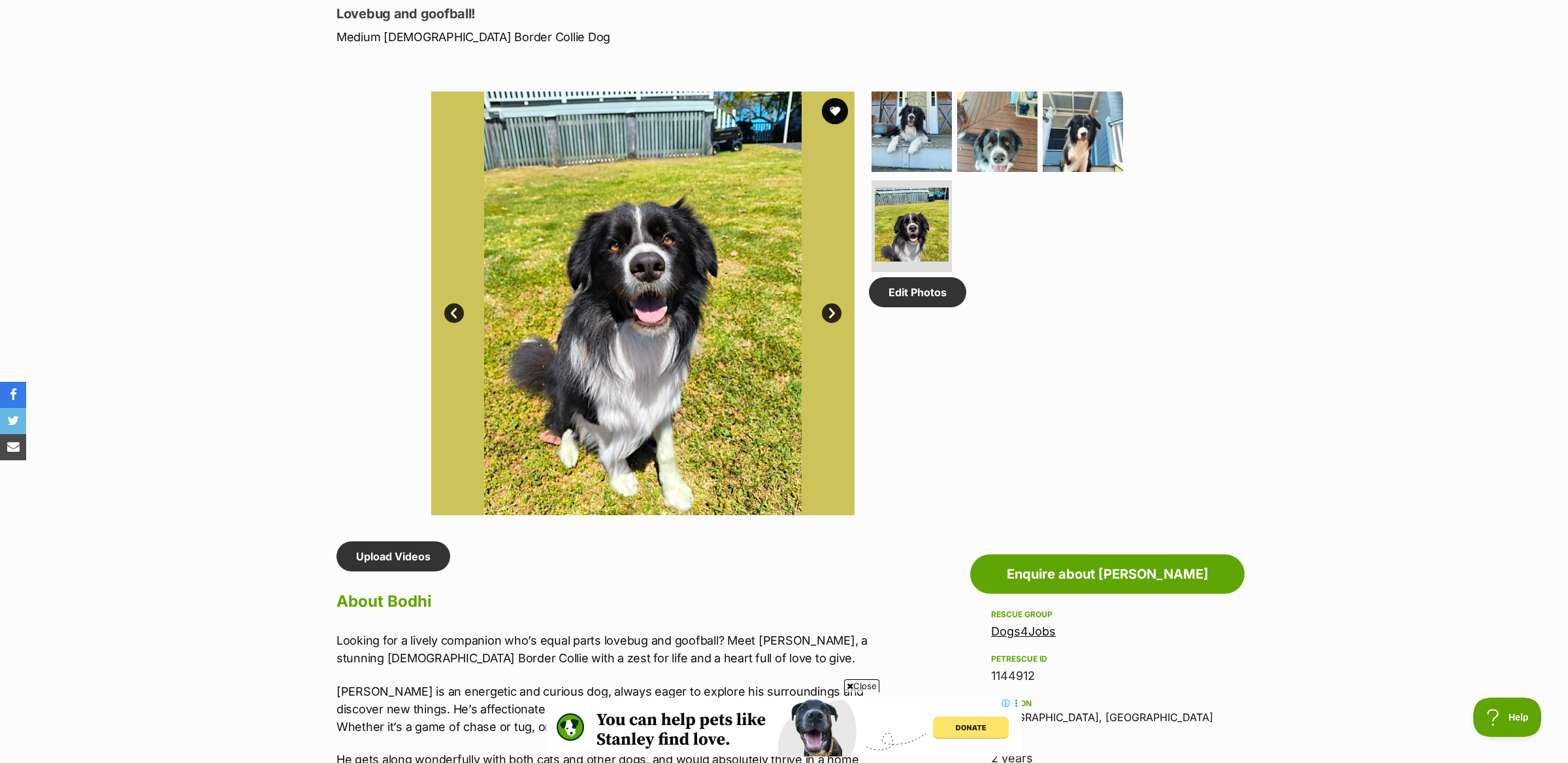
click at [870, 685] on span "Close" at bounding box center [862, 685] width 36 height 13
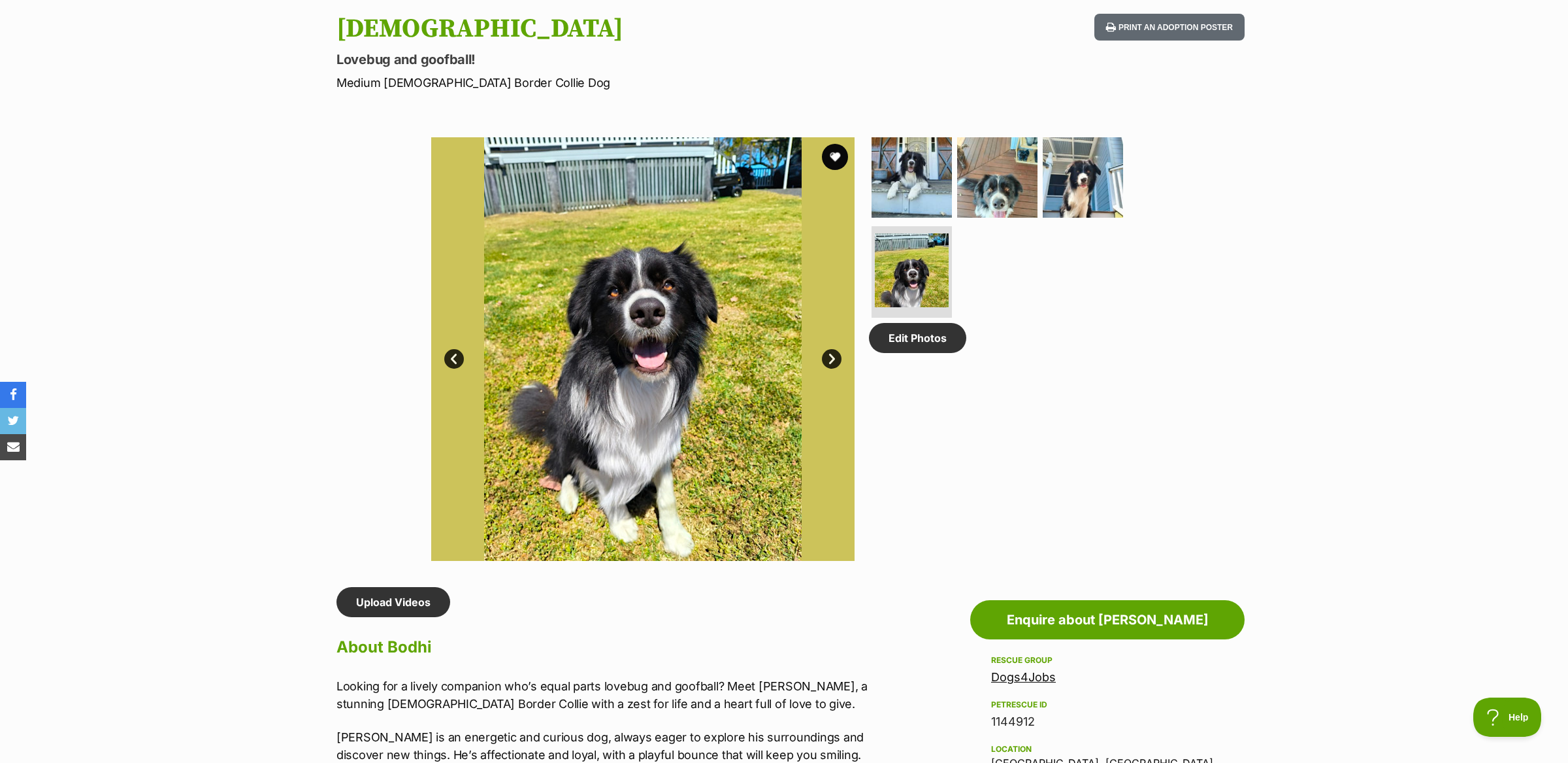
scroll to position [564, 0]
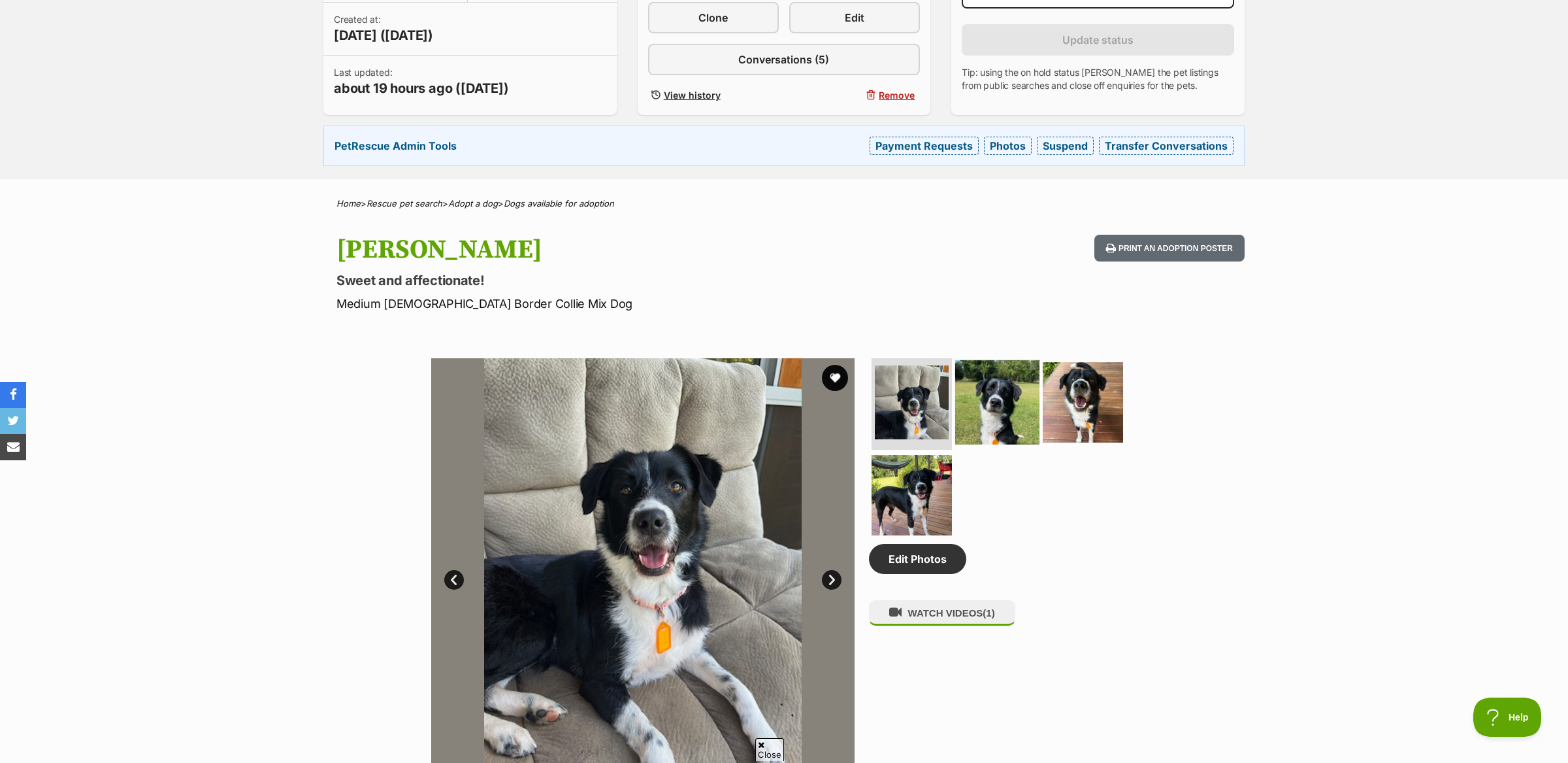
click at [965, 396] on img at bounding box center [997, 402] width 84 height 84
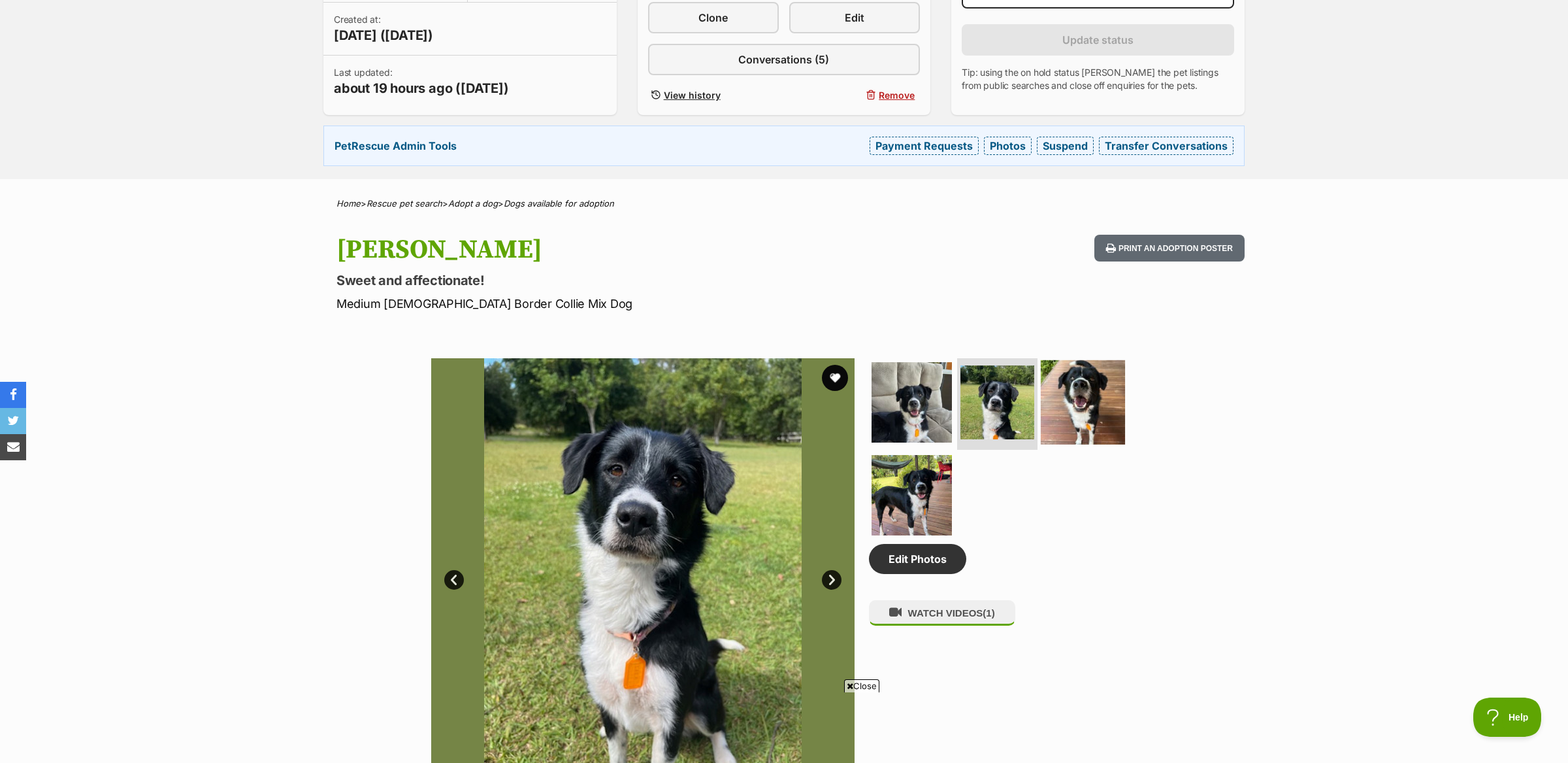
click at [1070, 399] on img at bounding box center [1083, 402] width 84 height 84
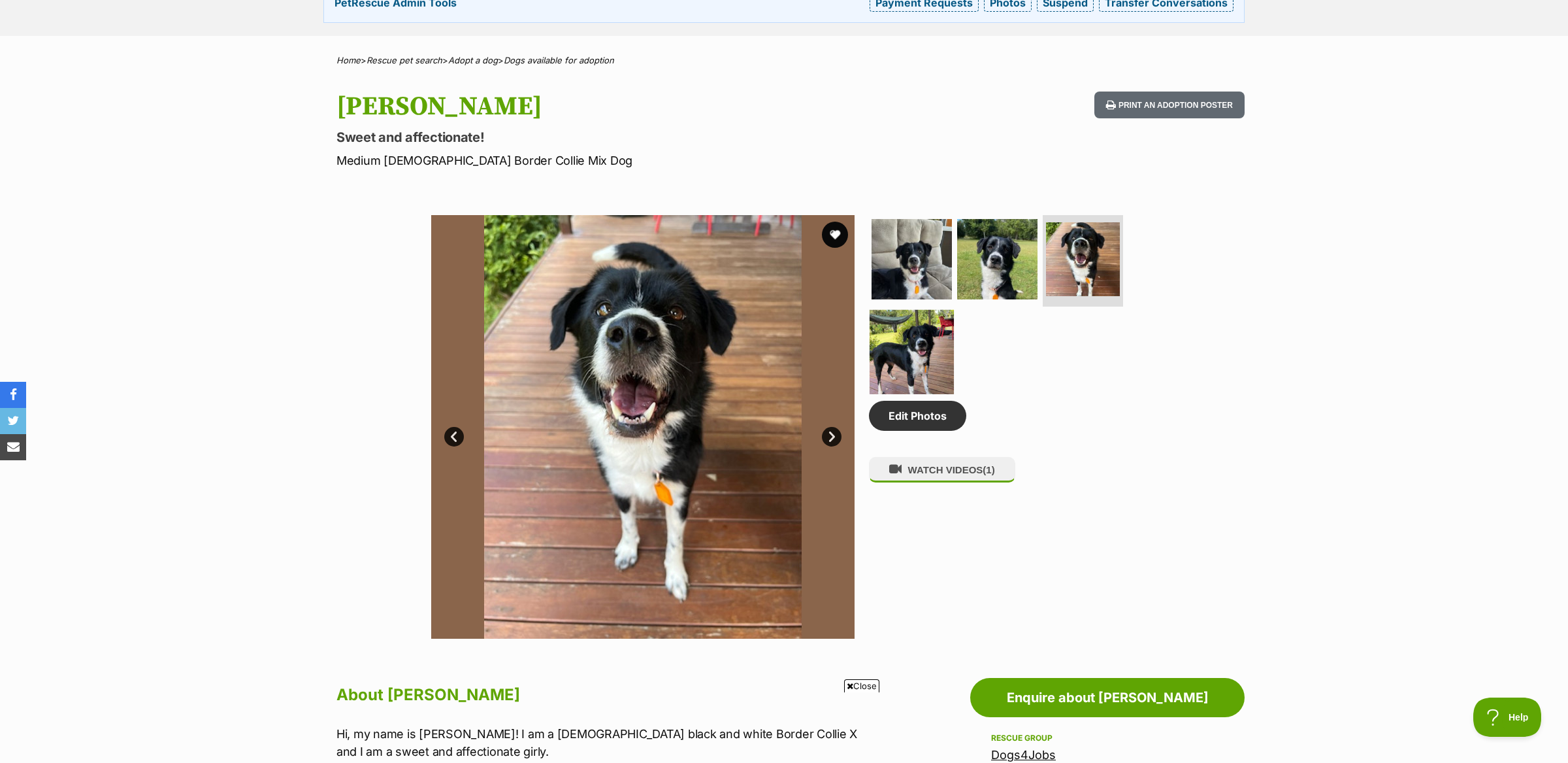
click at [911, 357] on img at bounding box center [911, 352] width 84 height 84
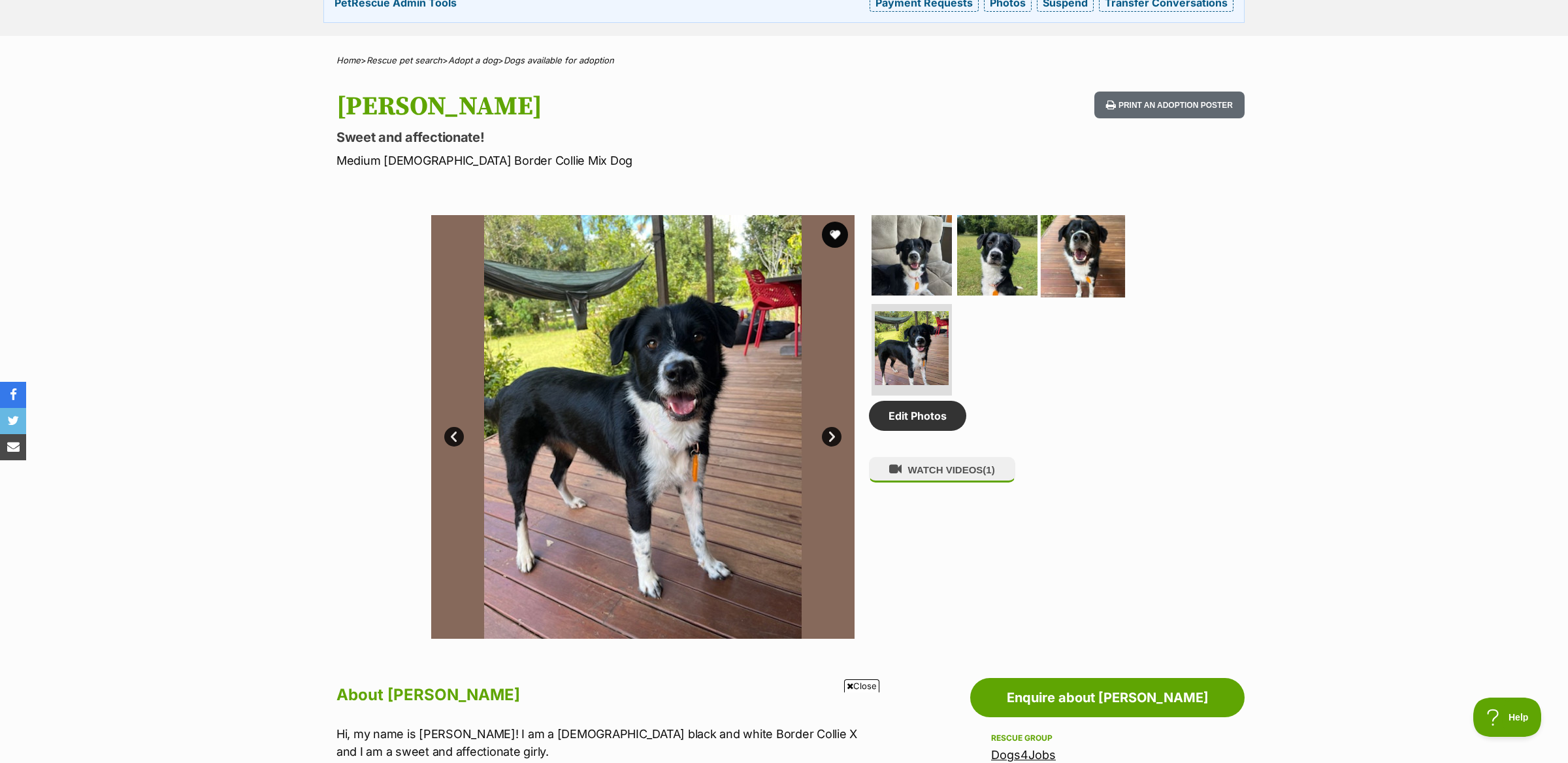
click at [1059, 265] on img at bounding box center [1083, 255] width 84 height 84
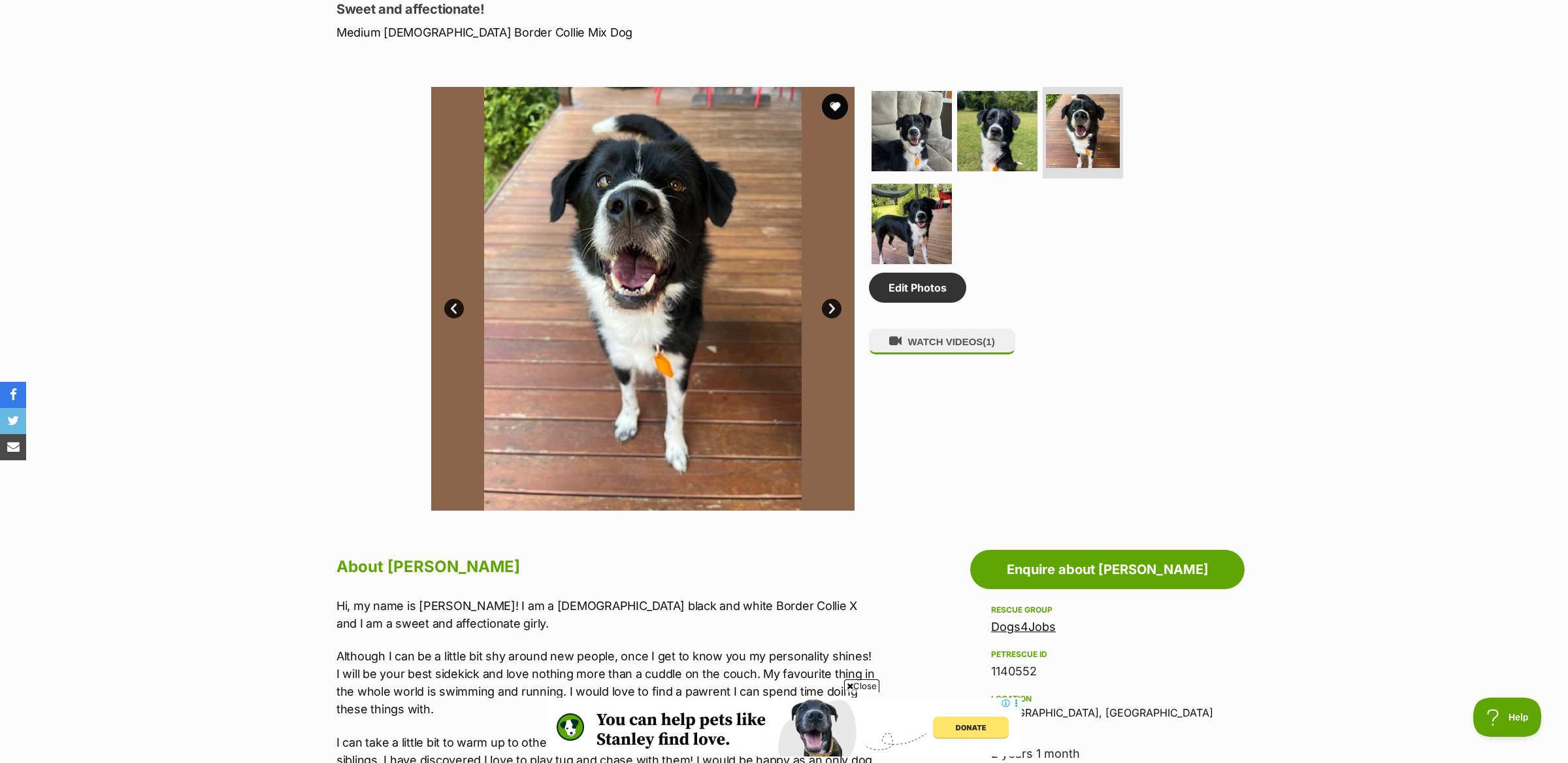
click at [1383, 272] on div "Available 3 of 4 images 3 of 4 images 3 of 4 images 3 of 4 images Next Prev 1 2…" at bounding box center [784, 288] width 1568 height 443
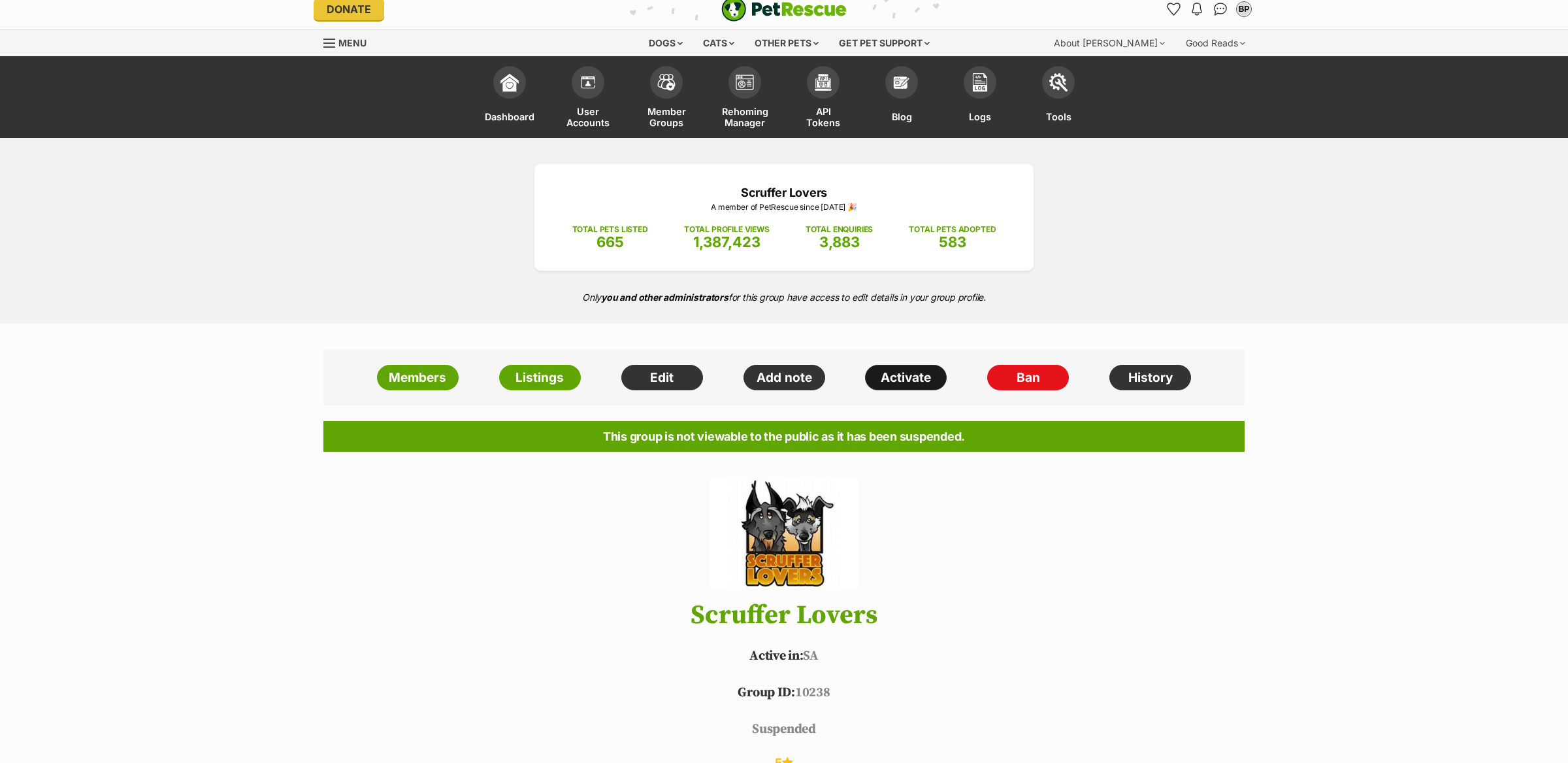
click at [884, 381] on link "Activate" at bounding box center [905, 377] width 82 height 26
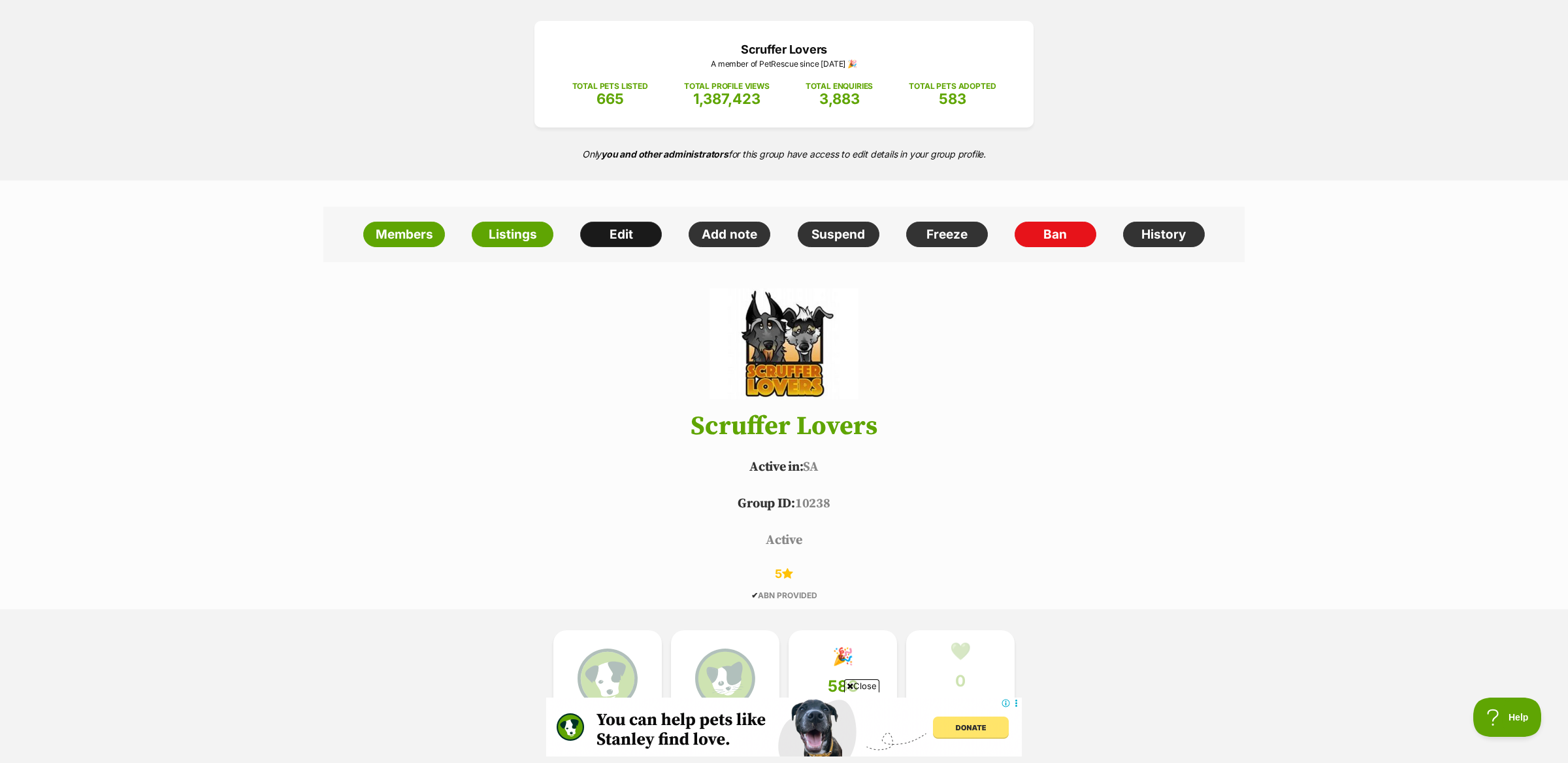
scroll to position [149, 0]
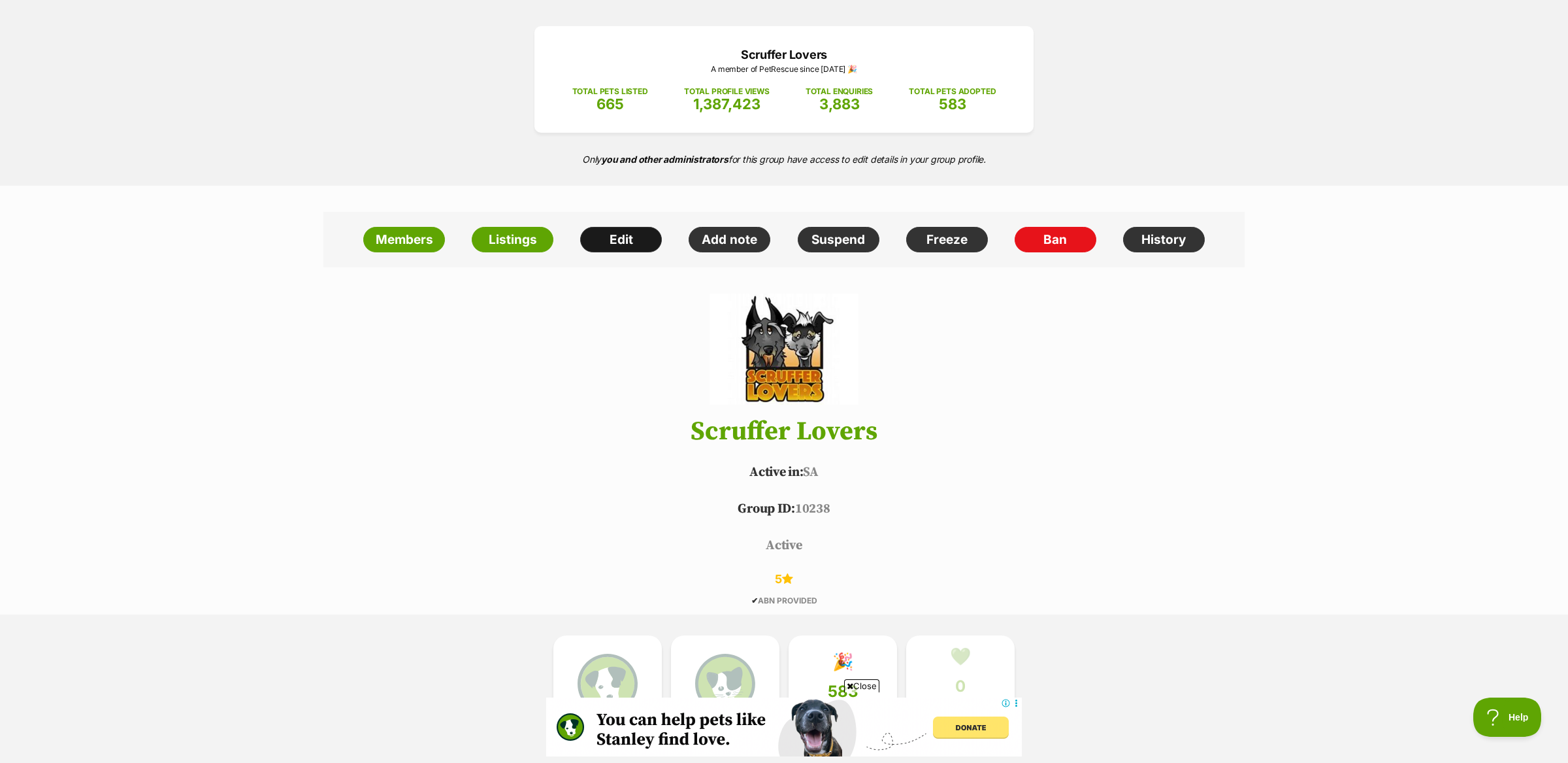
click at [635, 237] on link "Edit" at bounding box center [621, 239] width 82 height 26
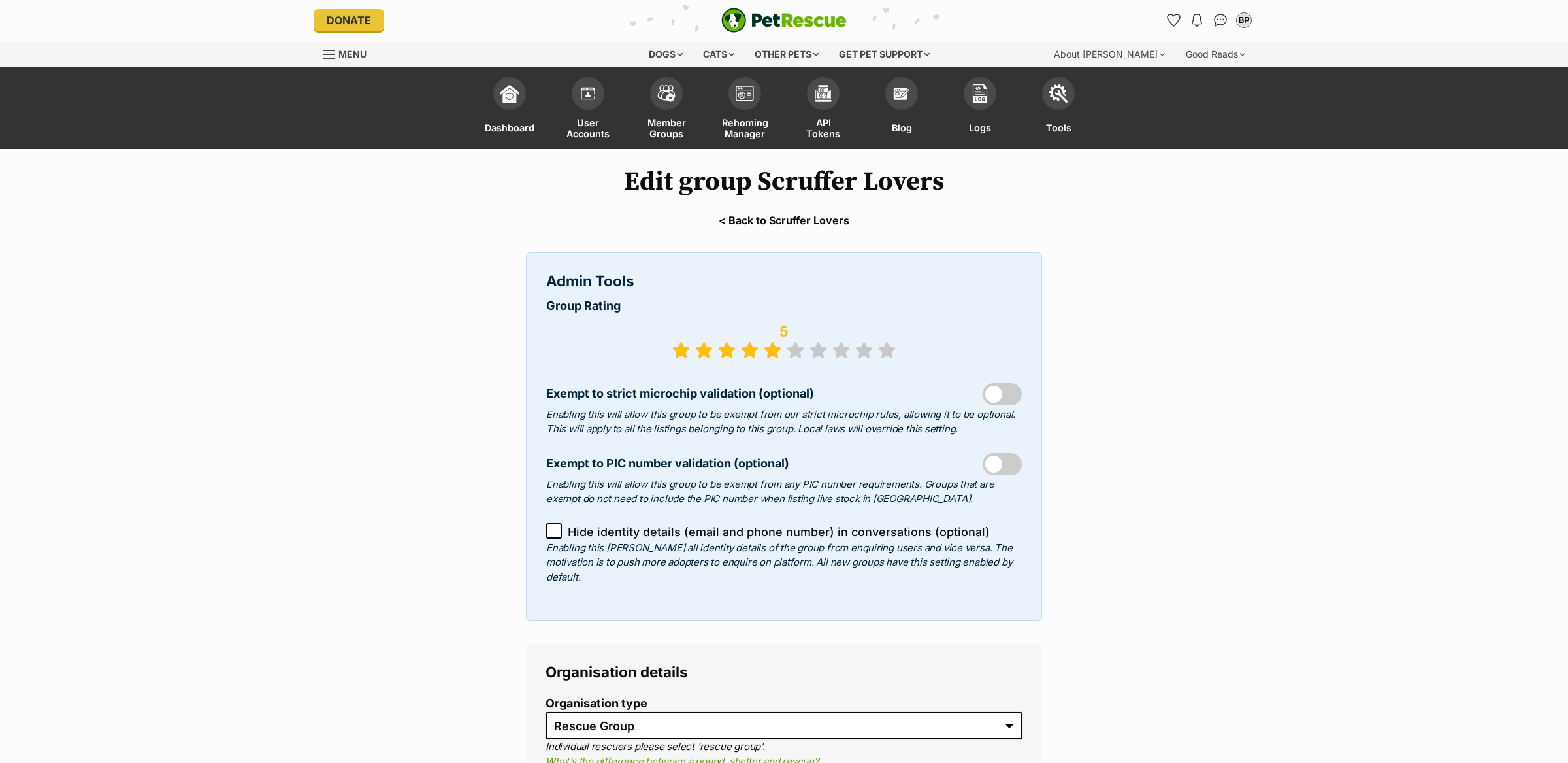
select select "rescue group"
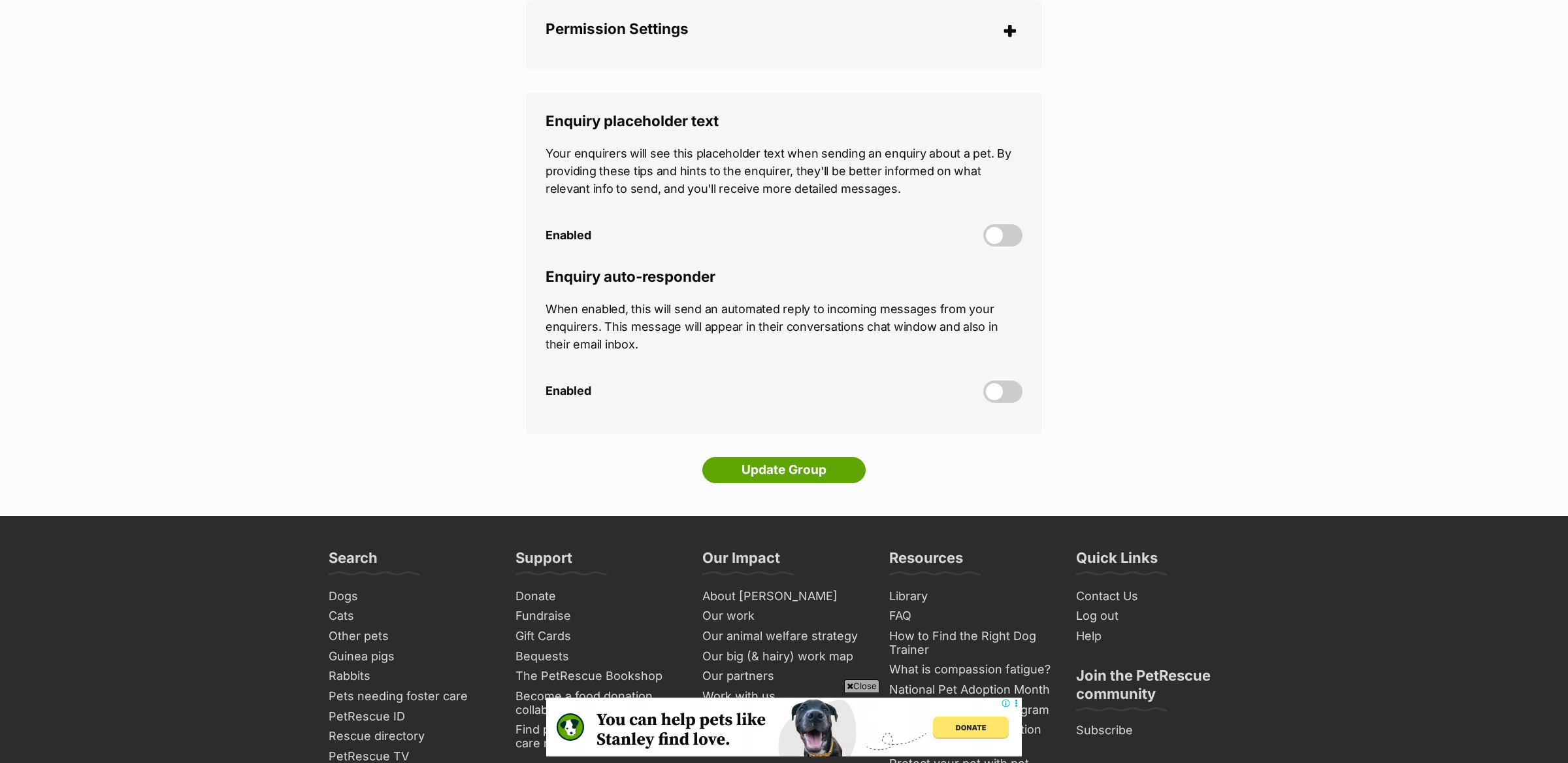
scroll to position [4154, 0]
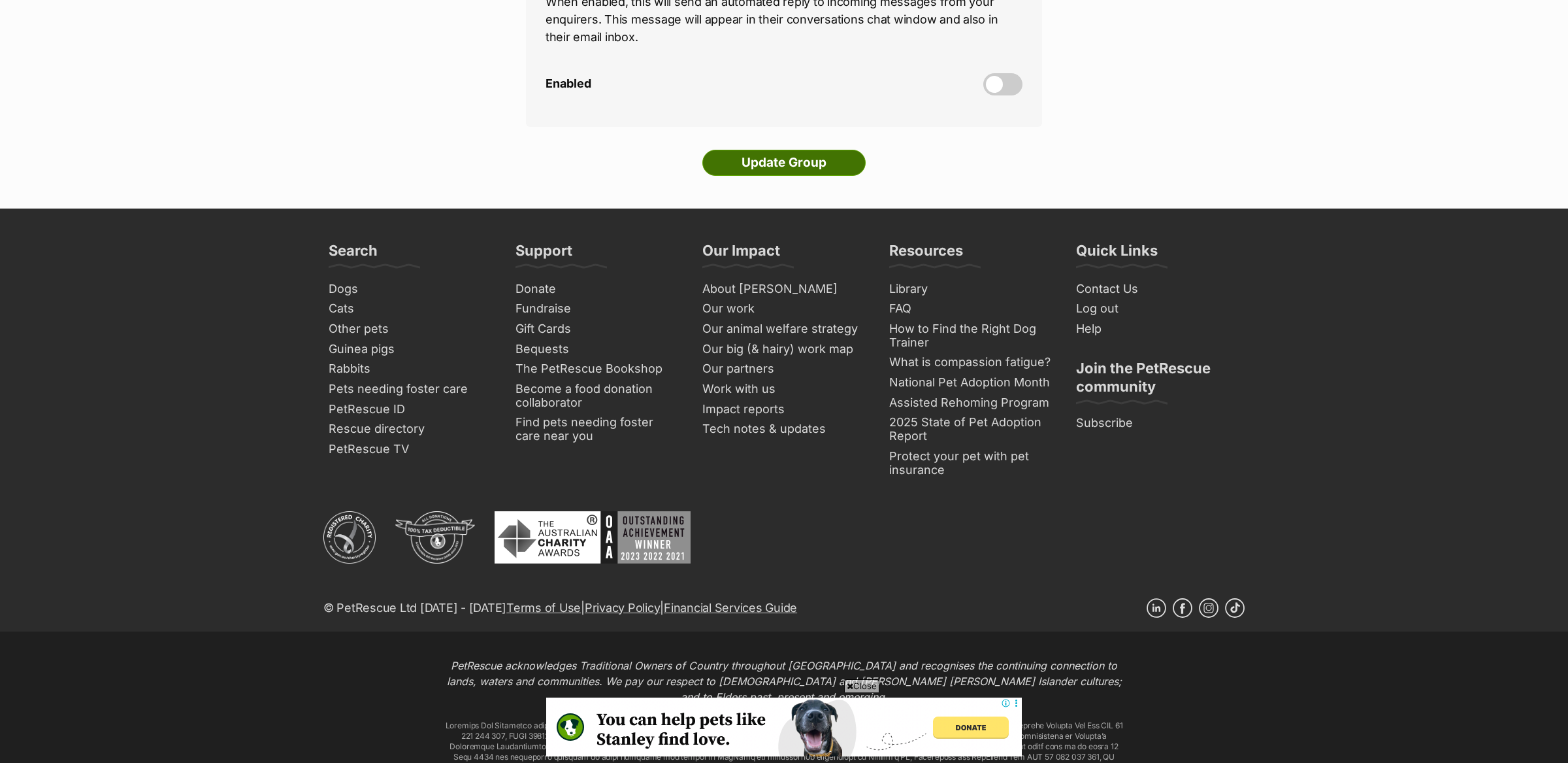
click at [780, 150] on input "Update Group" at bounding box center [784, 162] width 163 height 26
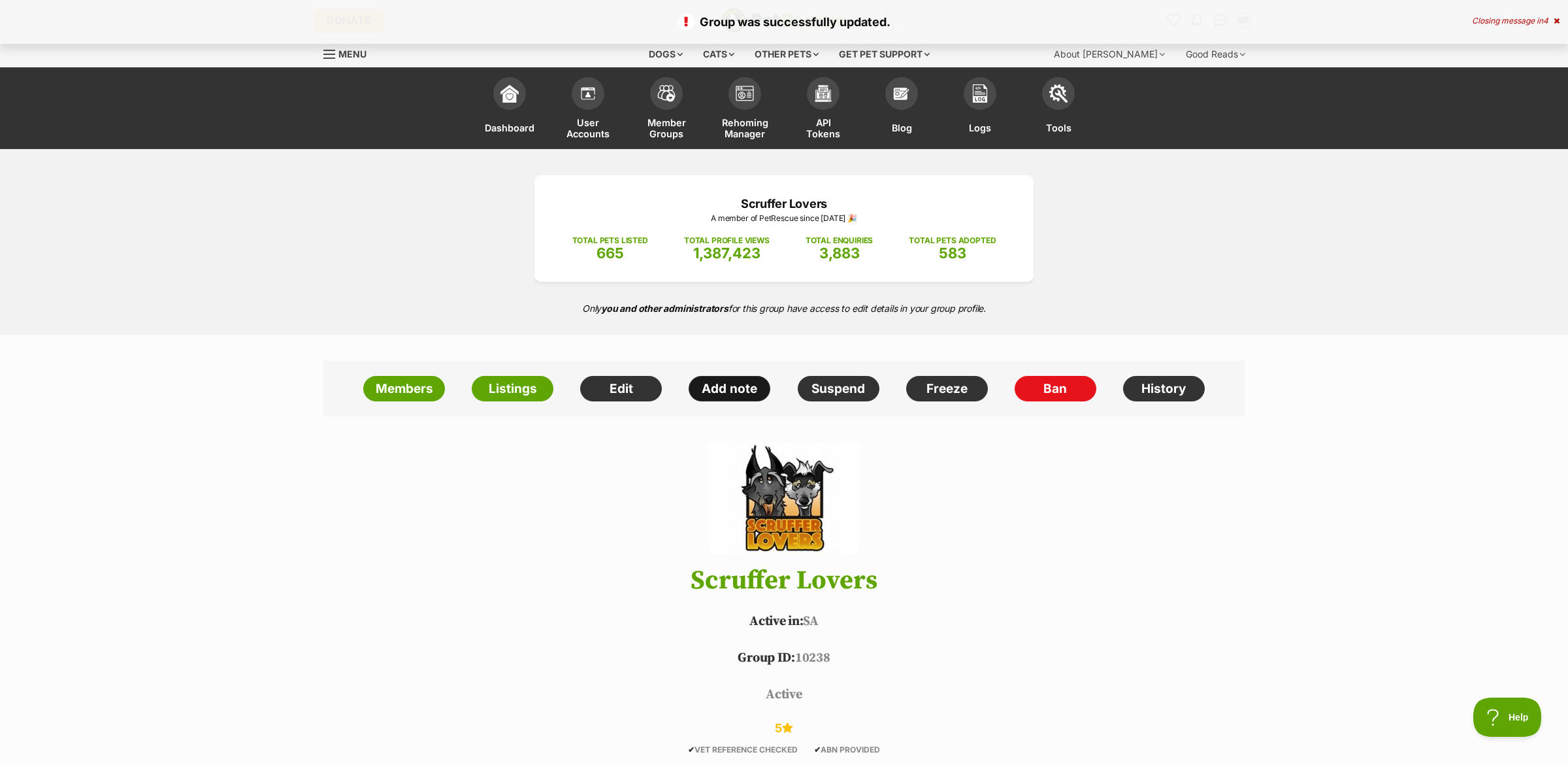
click at [729, 389] on link "Add note" at bounding box center [729, 388] width 82 height 26
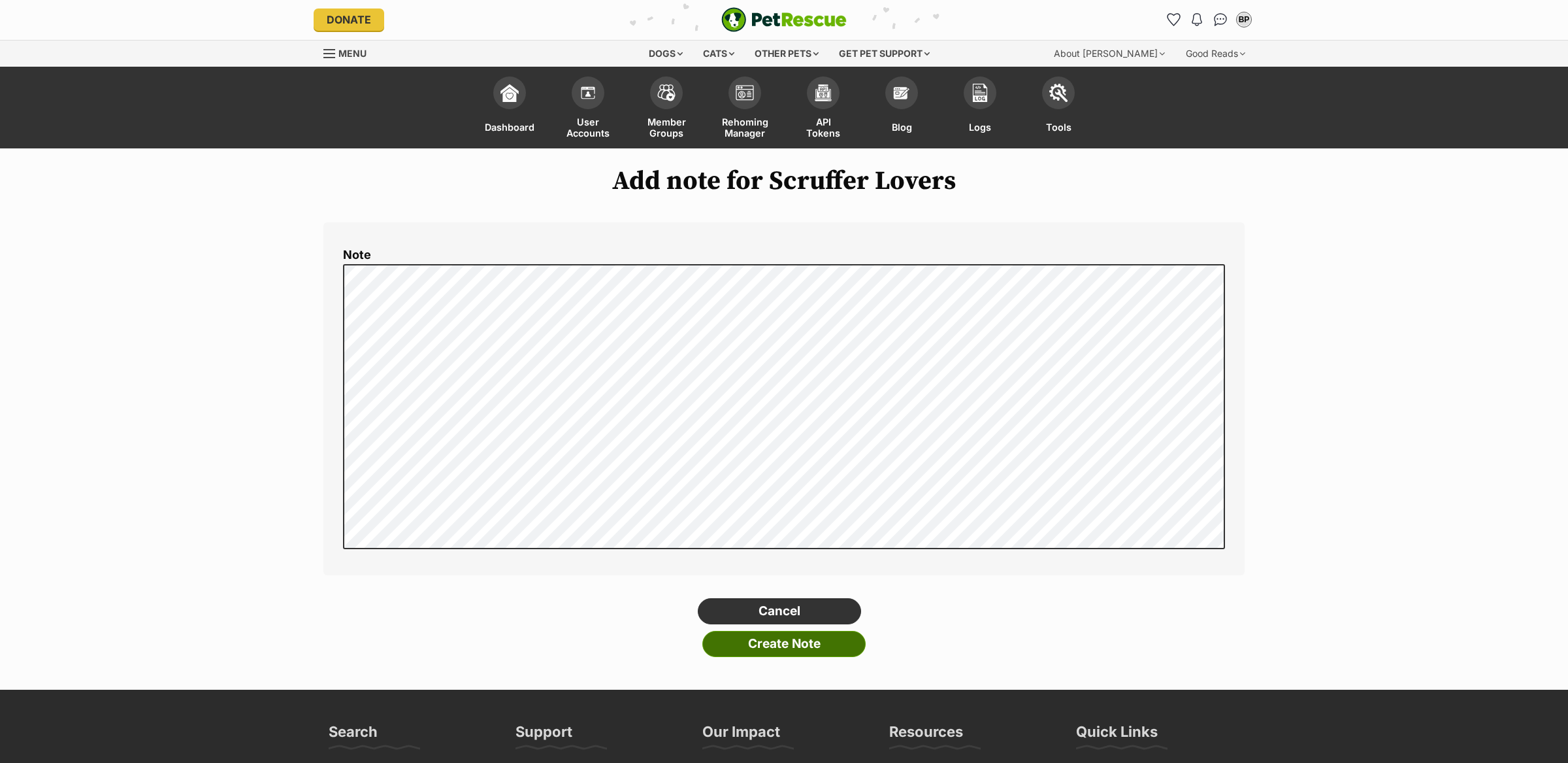
click at [786, 653] on input "Create Note" at bounding box center [784, 643] width 163 height 26
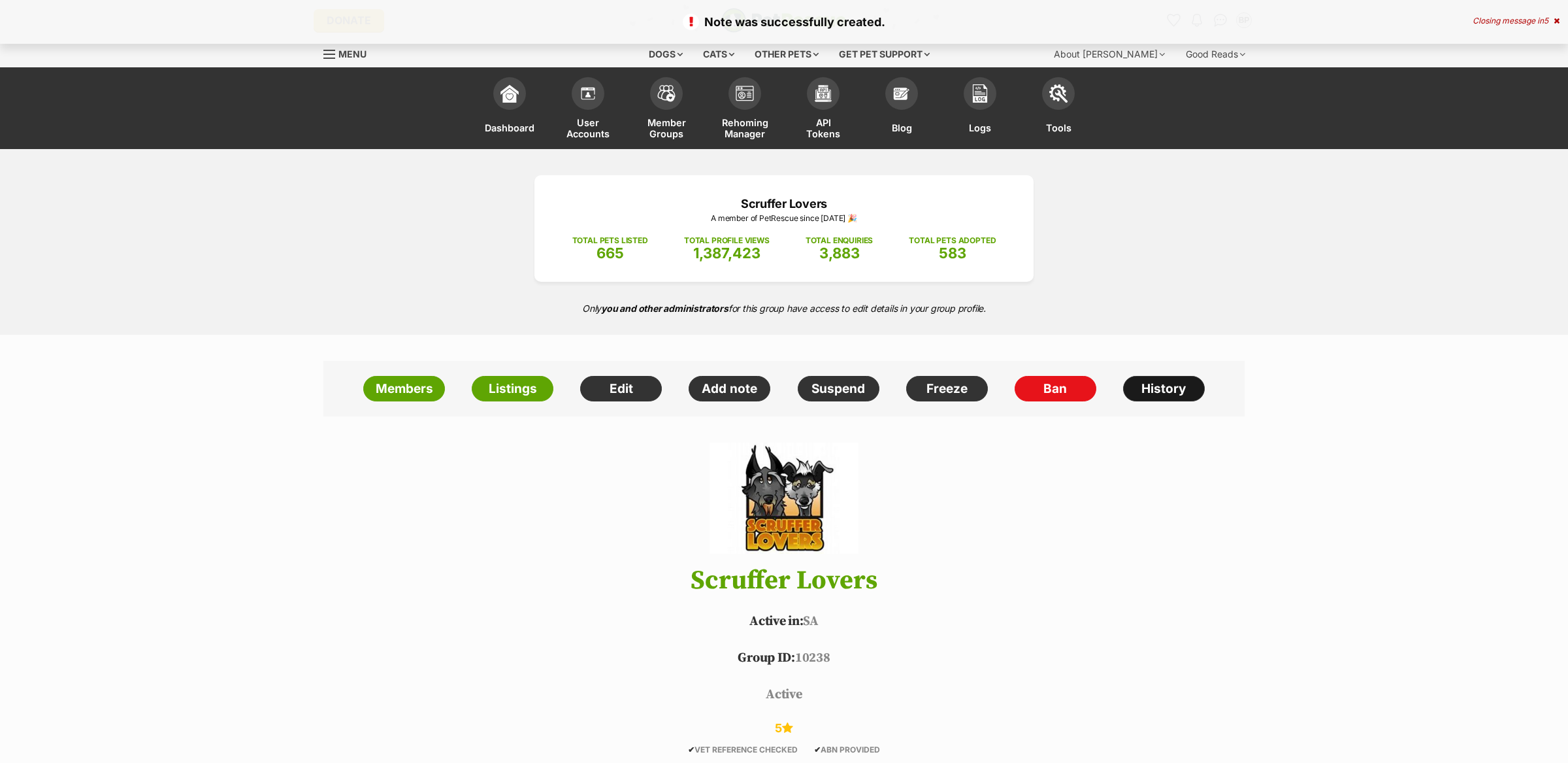
click at [1175, 378] on link "History" at bounding box center [1163, 388] width 82 height 26
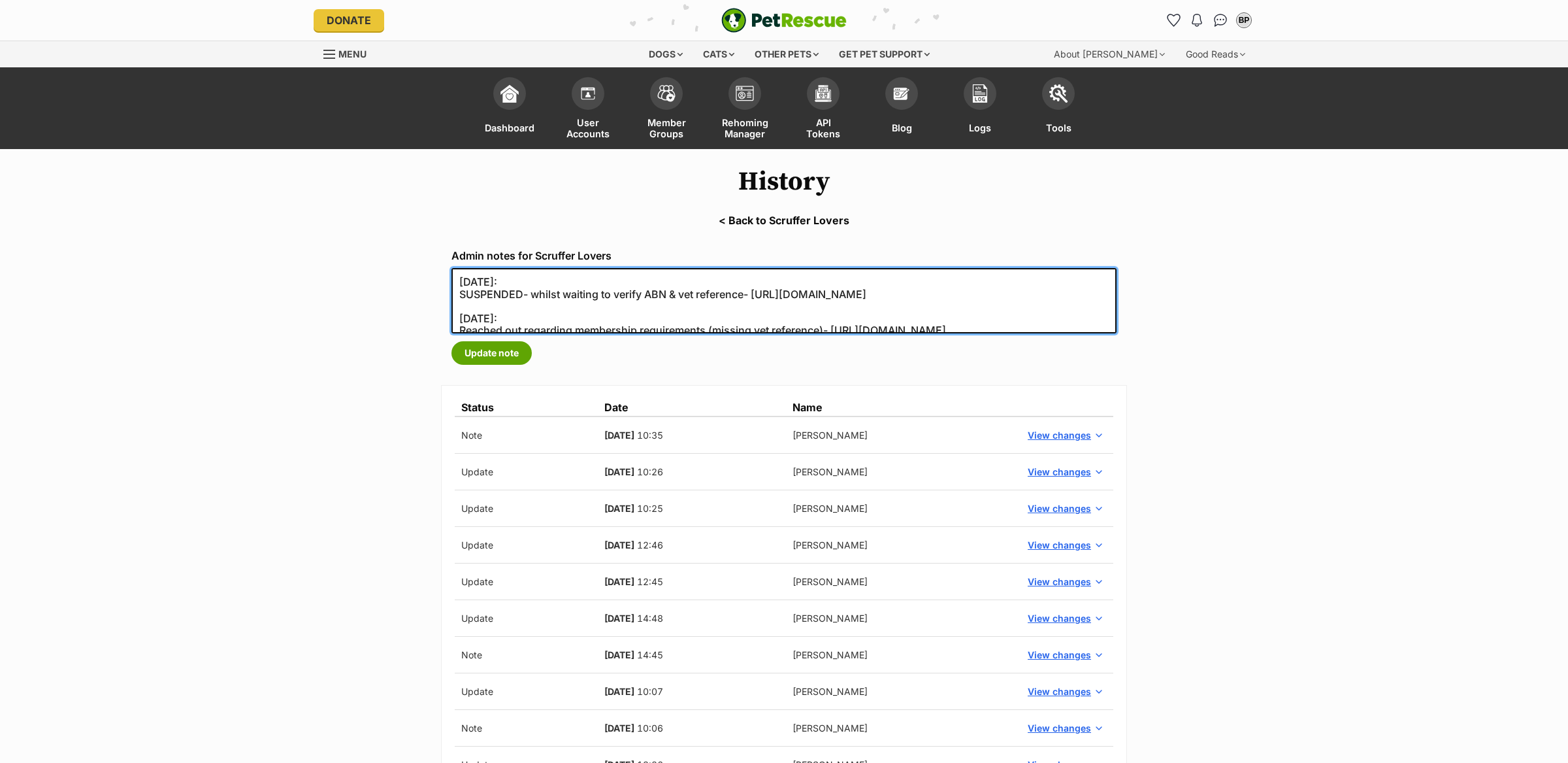
drag, startPoint x: 1066, startPoint y: 432, endPoint x: 972, endPoint y: 439, distance: 94.3
click at [1066, 334] on textarea "13/08/2025: SUSPENDED- whilst waiting to verify ABN & vet reference- https://se…" at bounding box center [784, 300] width 665 height 66
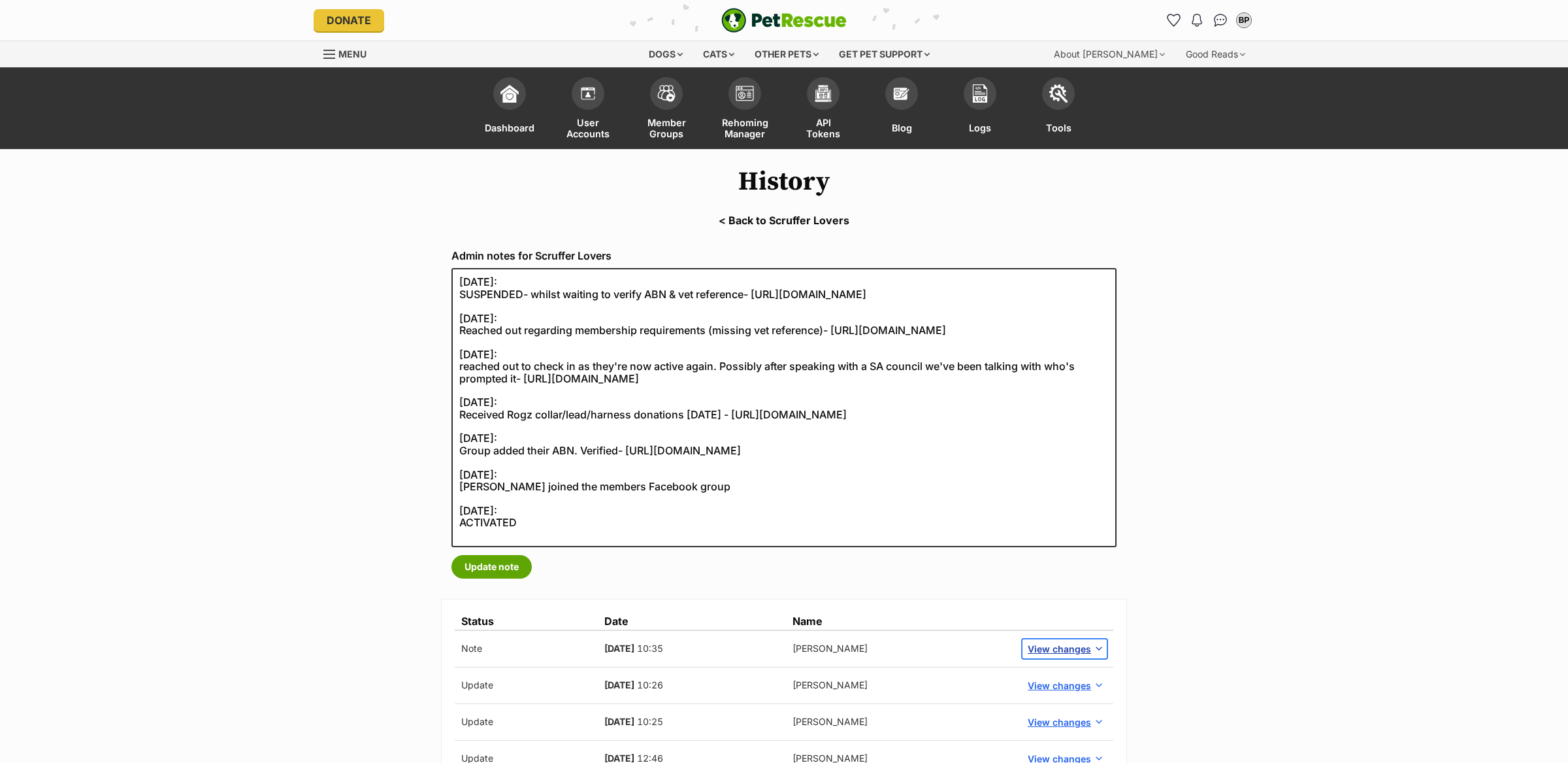
click at [1056, 642] on span "View changes" at bounding box center [1060, 648] width 63 height 13
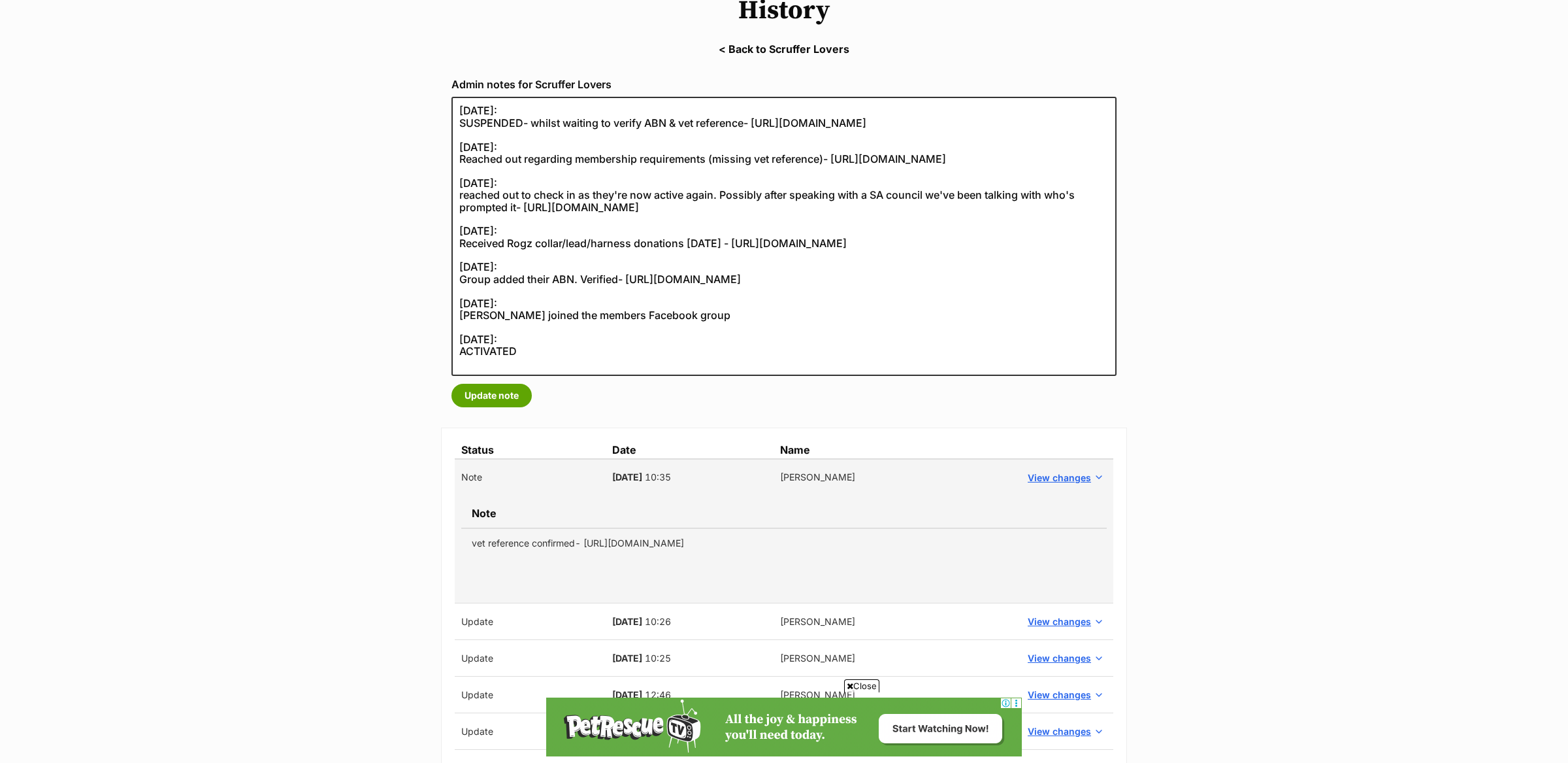
click at [748, 544] on td "vet reference confirmed- https://secure.helpscout.net/conversation/3087754671/" at bounding box center [783, 543] width 645 height 29
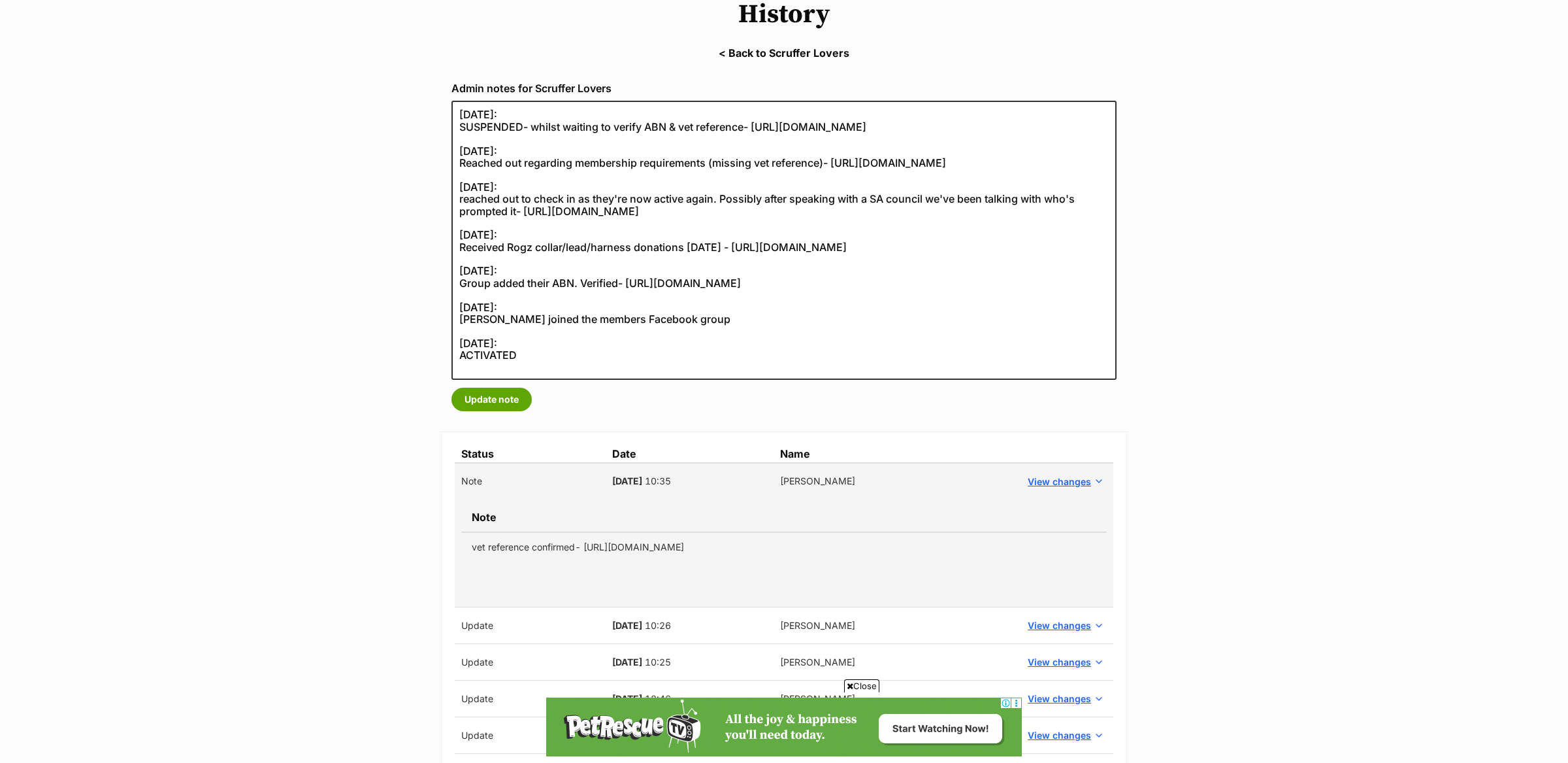
click at [748, 544] on td "vet reference confirmed- https://secure.helpscout.net/conversation/3087754671/" at bounding box center [783, 547] width 645 height 29
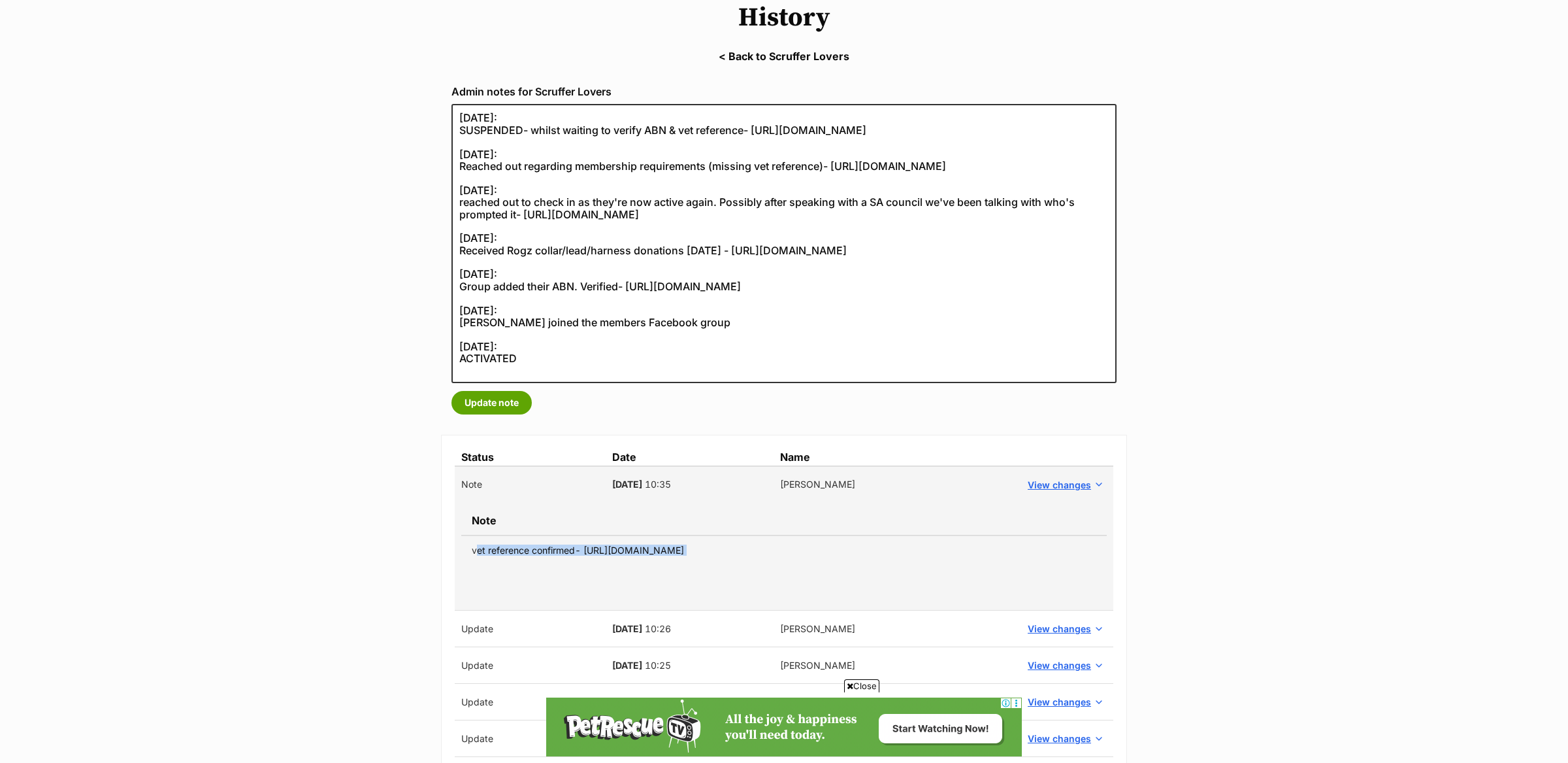
click at [748, 544] on td "vet reference confirmed- https://secure.helpscout.net/conversation/3087754671/" at bounding box center [783, 550] width 645 height 29
copy tbody "vet reference confirmed- [URL][DOMAIN_NAME]"
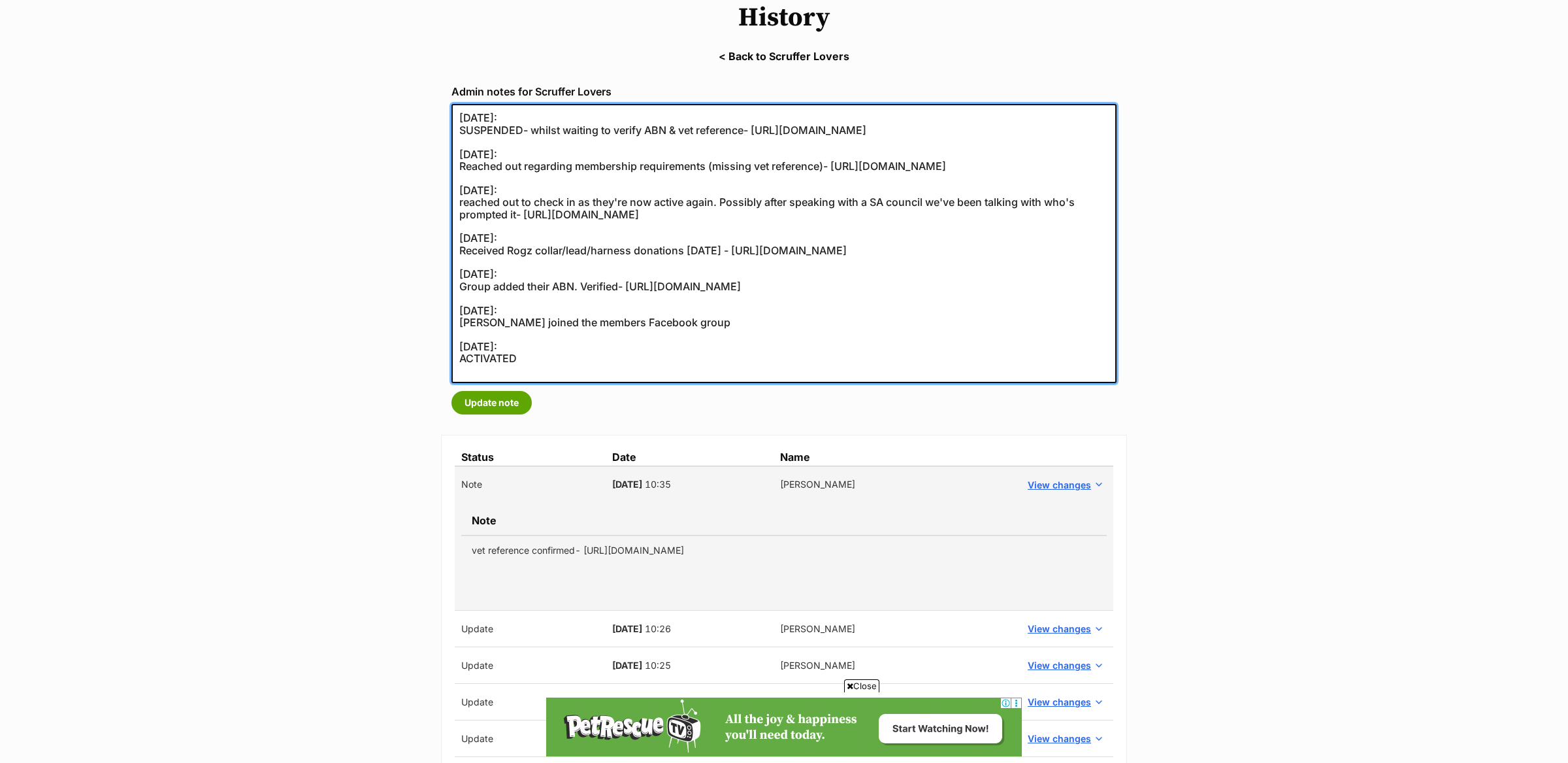
click at [458, 114] on textarea "[DATE]: SUSPENDED- whilst waiting to verify ABN & vet reference- [URL][DOMAIN_N…" at bounding box center [784, 243] width 665 height 279
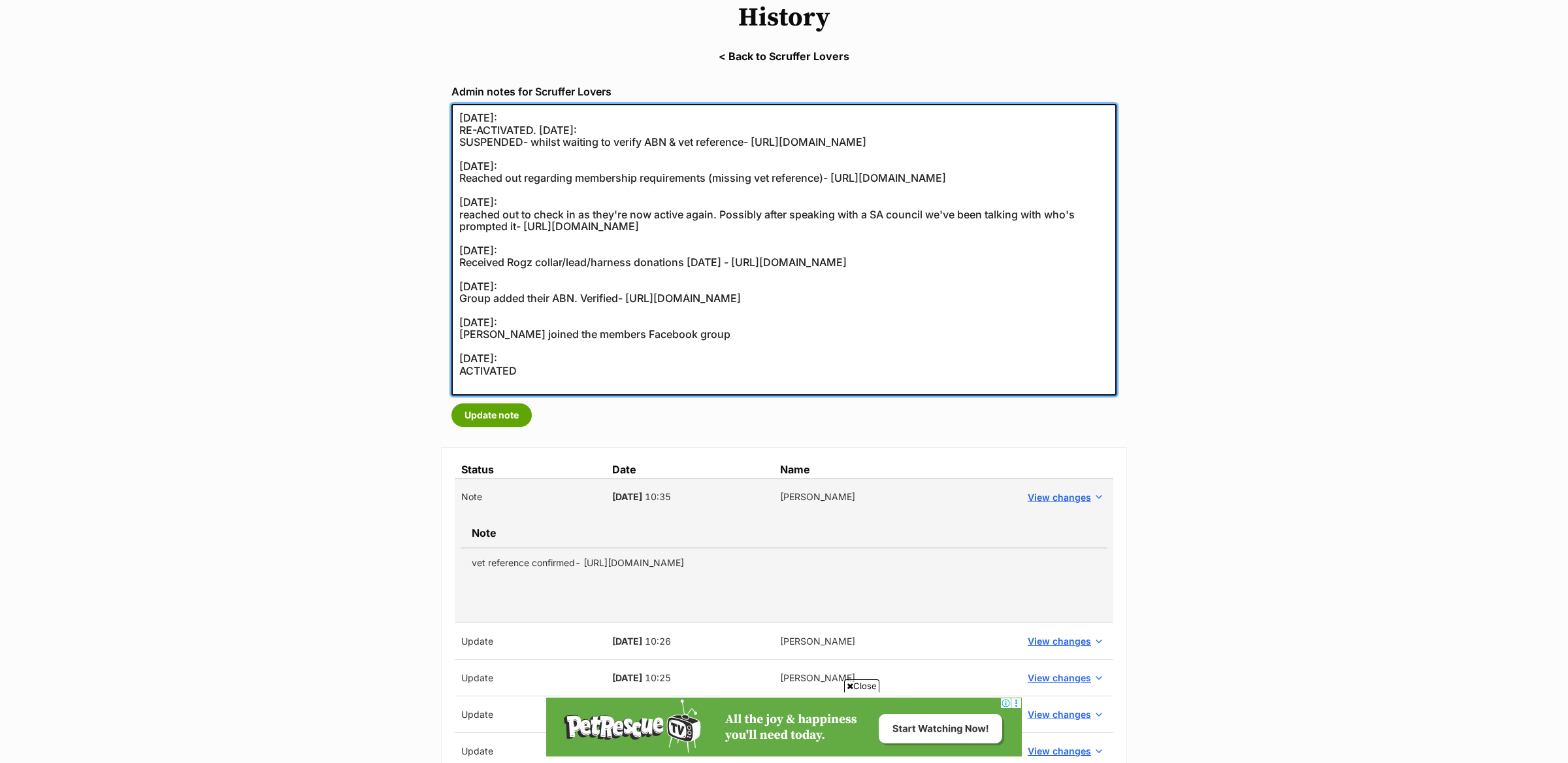
paste textarea "vet reference confirmed- [URL][DOMAIN_NAME]"
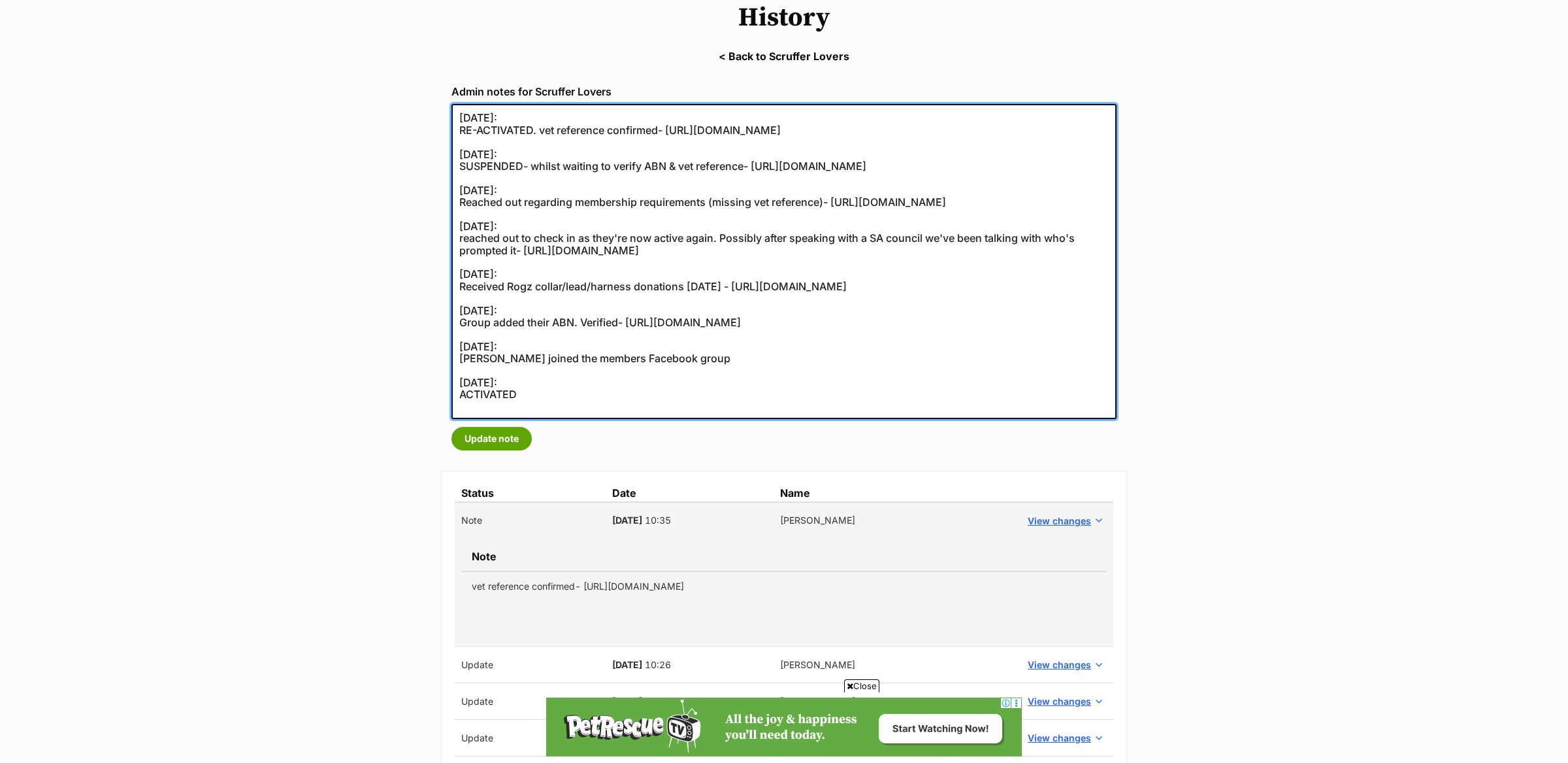
type textarea "[DATE]: RE-ACTIVATED. vet reference confirmed- [URL][DOMAIN_NAME] [DATE]: SUSPE…"
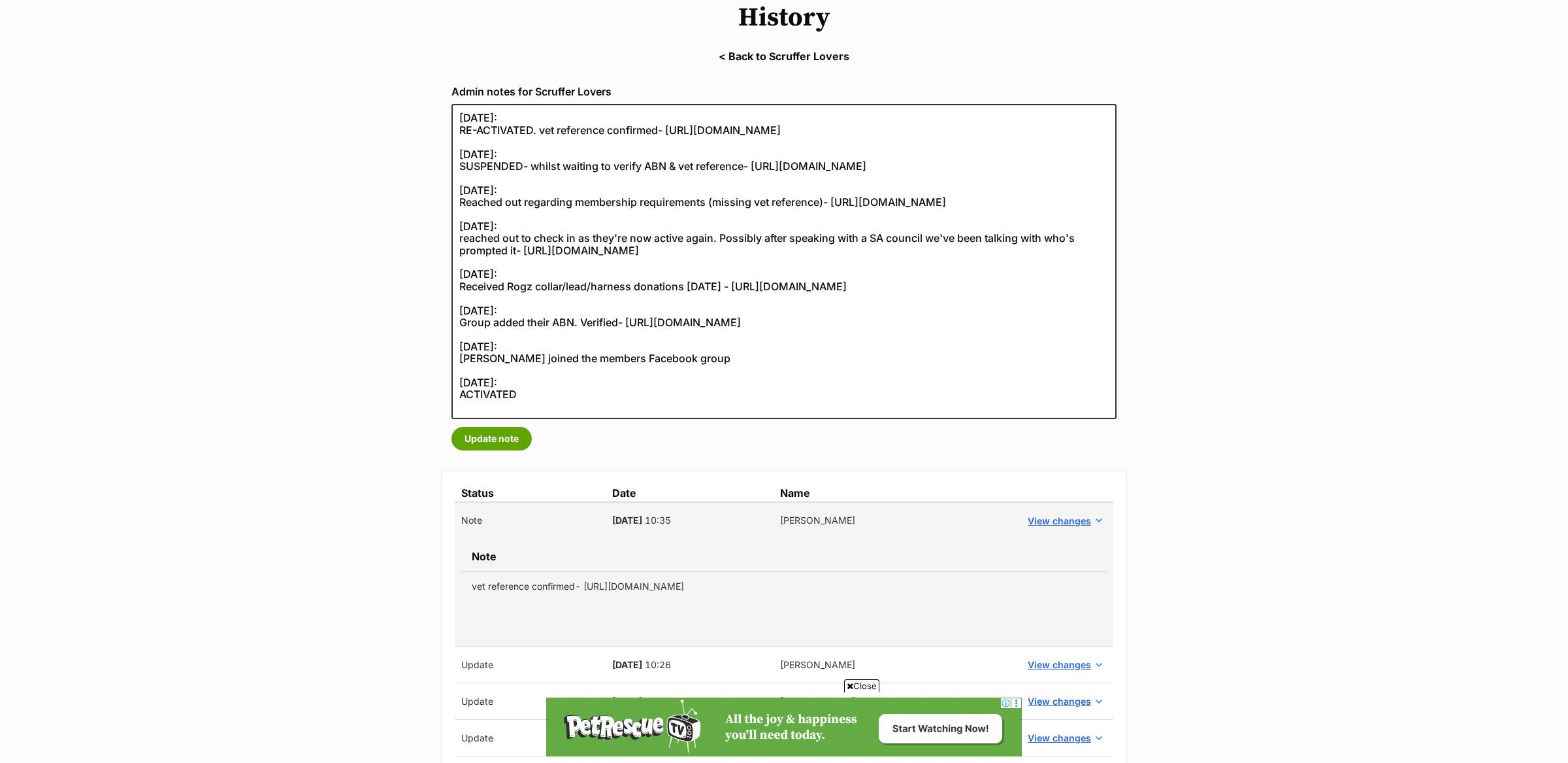
click at [781, 55] on link "< Back to Scruffer Lovers" at bounding box center [784, 56] width 1568 height 12
click at [502, 437] on button "Update note" at bounding box center [491, 439] width 80 height 24
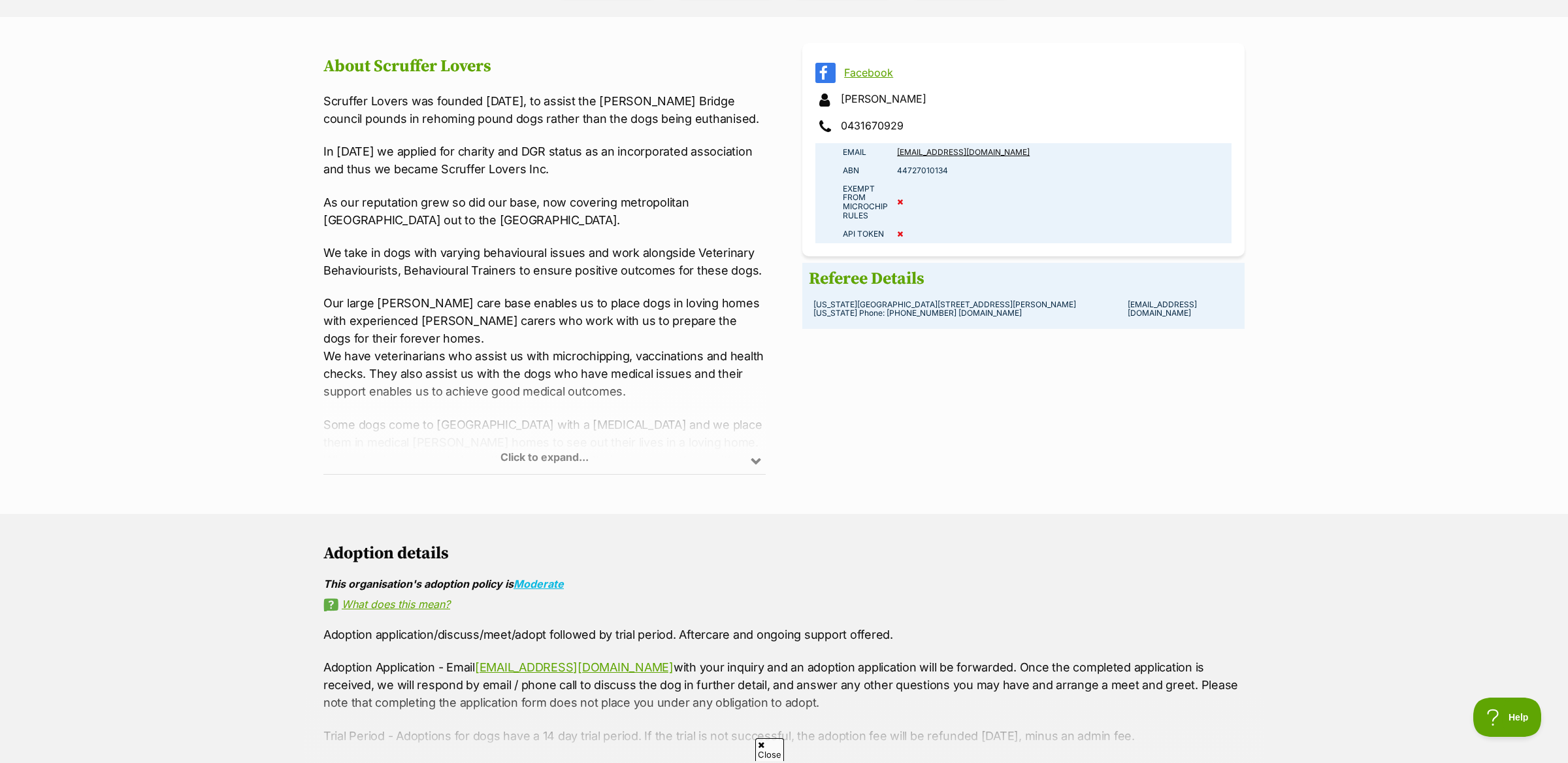
click at [931, 166] on td "44727010134" at bounding box center [1062, 170] width 339 height 18
copy td "44727010134"
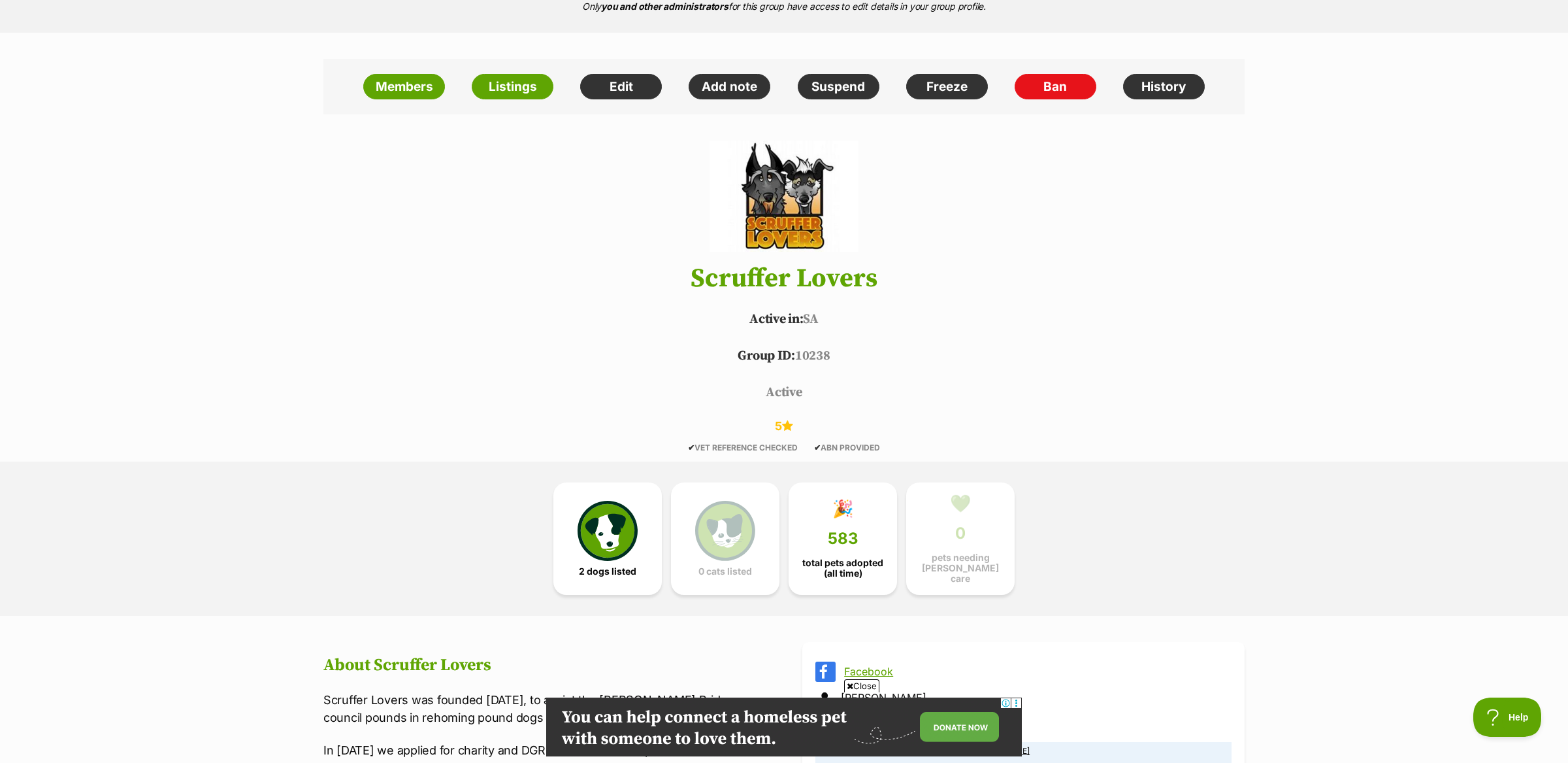
scroll to position [174, 0]
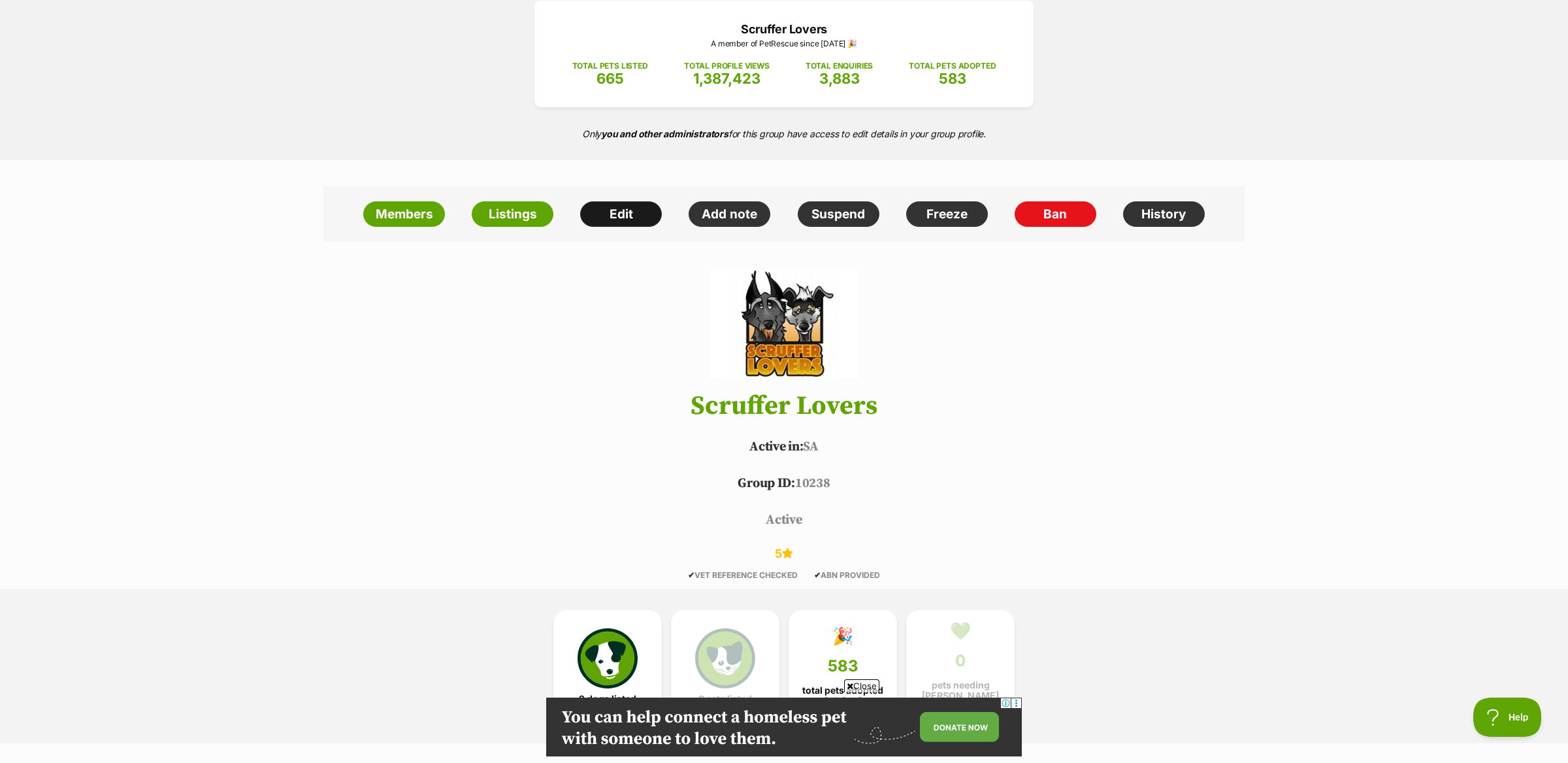
click at [602, 212] on link "Edit" at bounding box center [621, 214] width 82 height 26
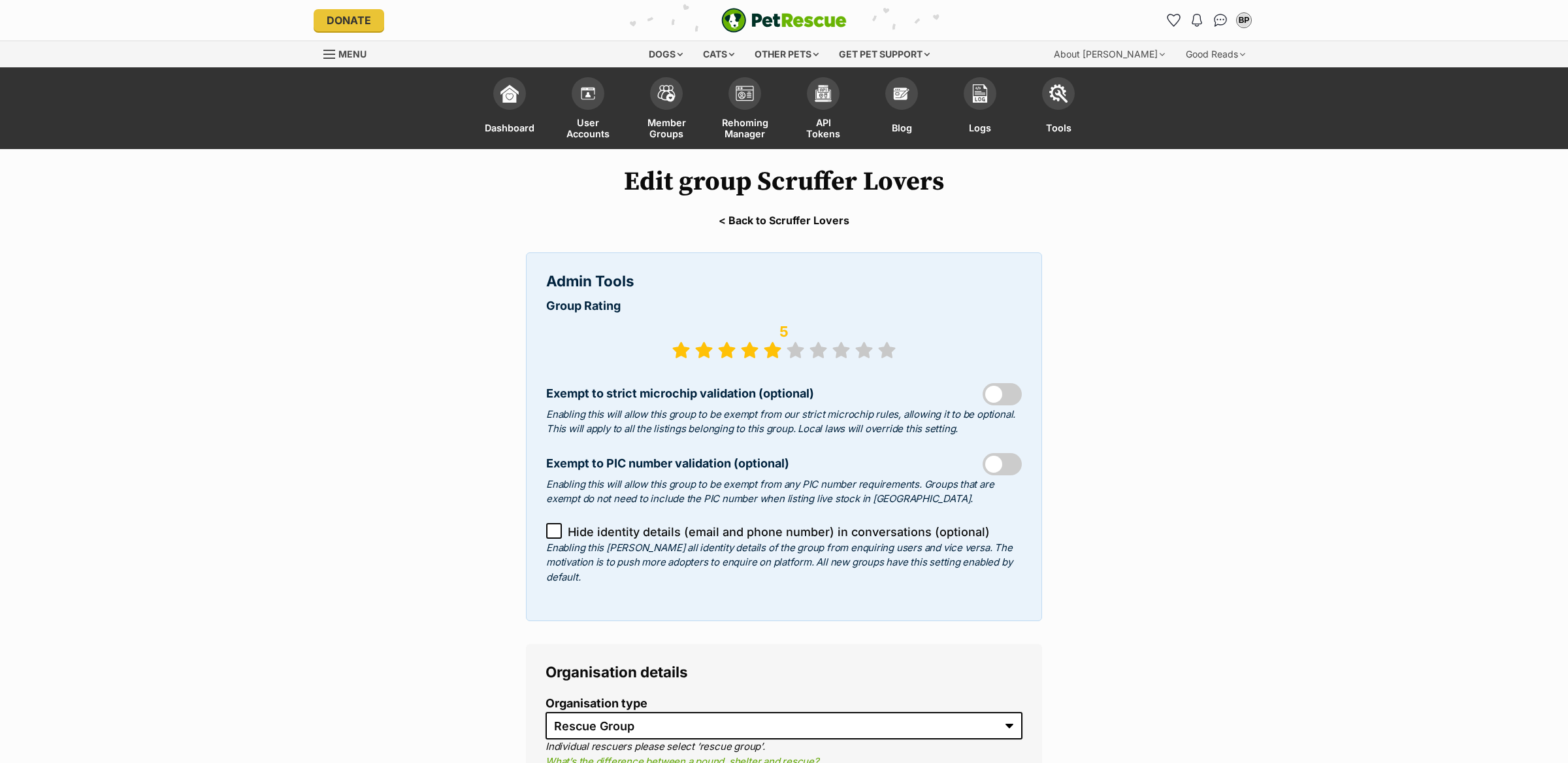
select select "rescue group"
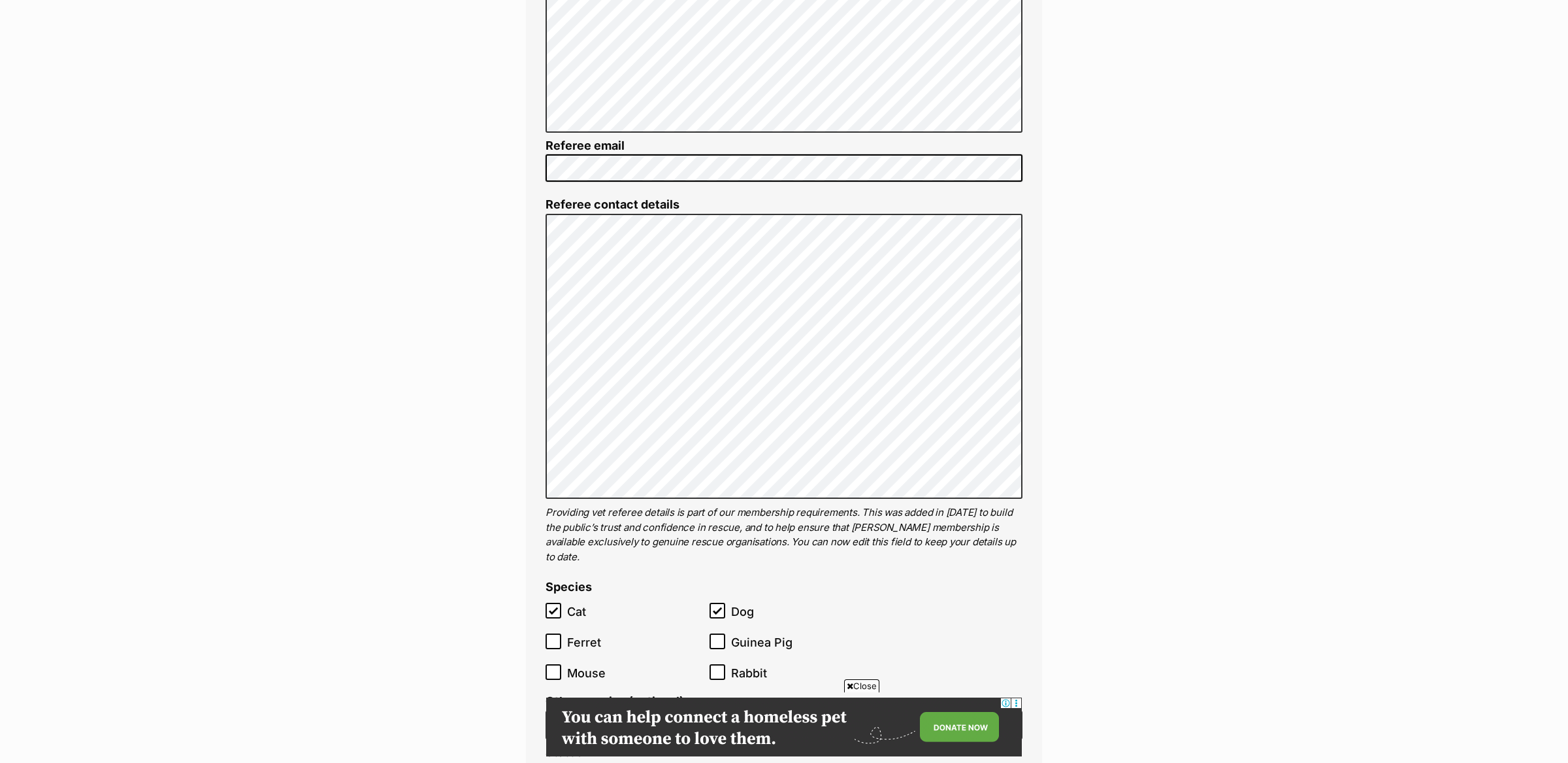
scroll to position [2756, 0]
